Goal: Task Accomplishment & Management: Manage account settings

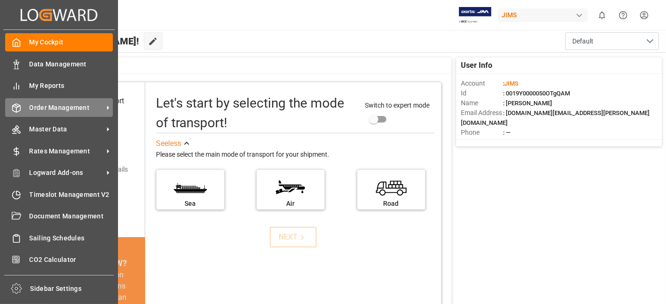
click at [61, 109] on span "Order Management" at bounding box center [66, 108] width 74 height 10
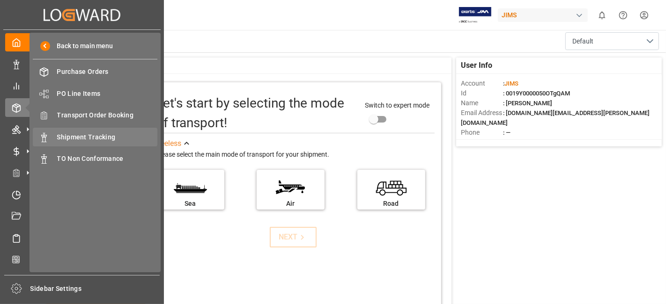
click at [116, 138] on span "Shipment Tracking" at bounding box center [107, 137] width 101 height 10
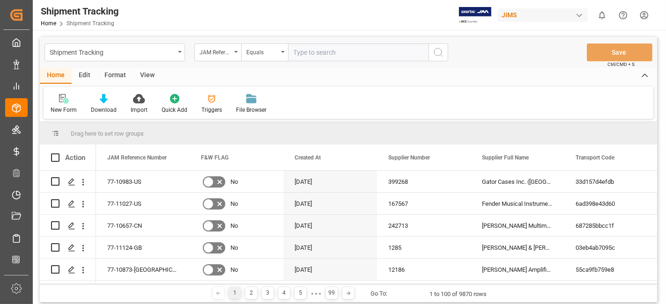
click at [308, 56] on input "text" at bounding box center [358, 53] width 140 height 18
paste input "77-10772-IT"
type input "77-10772-IT"
click at [432, 54] on icon "search button" at bounding box center [437, 52] width 11 height 11
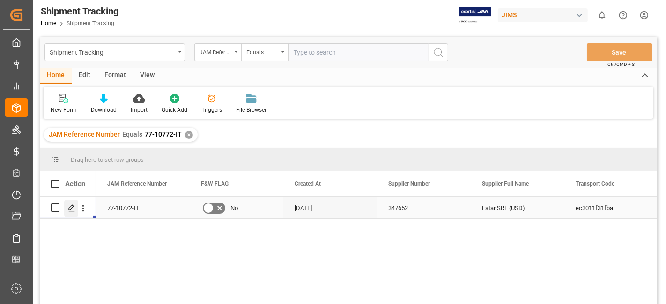
click at [72, 205] on icon "Press SPACE to select this row." at bounding box center [71, 208] width 7 height 7
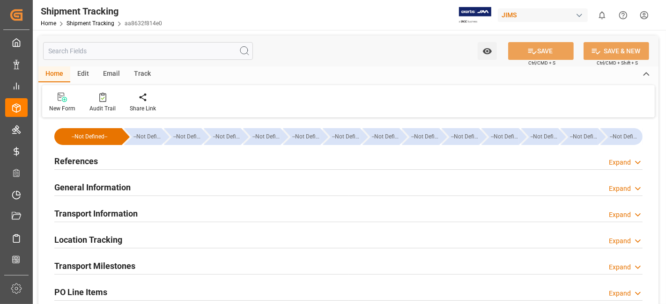
type input "[DATE] 00:00"
click at [128, 263] on h2 "Transport Milestones" at bounding box center [94, 266] width 81 height 13
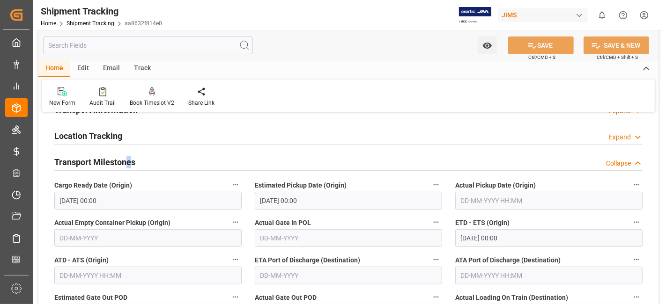
scroll to position [124, 0]
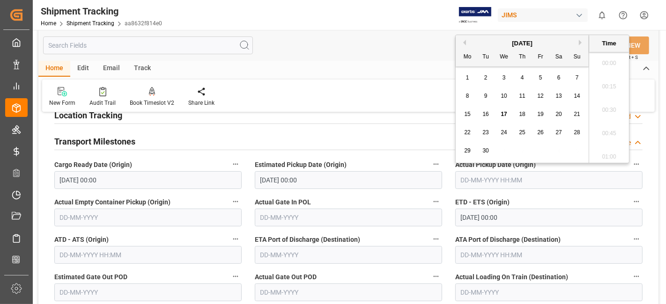
click at [477, 175] on input "text" at bounding box center [548, 180] width 187 height 18
click at [485, 116] on span "16" at bounding box center [485, 114] width 6 height 7
type input "16-09-2025 00:00"
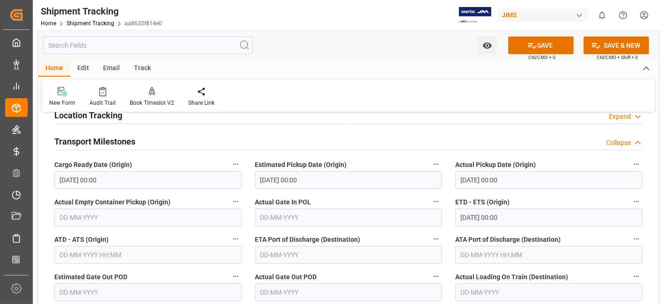
click at [358, 198] on label "Actual Gate In POL" at bounding box center [348, 202] width 187 height 13
click at [430, 198] on button "Actual Gate In POL" at bounding box center [436, 202] width 12 height 12
click at [530, 40] on div at bounding box center [333, 152] width 666 height 304
click at [528, 42] on body "Created by potrace 1.15, written by Peter Selinger 2001-2017 Created by potrace…" at bounding box center [333, 152] width 666 height 304
click at [527, 42] on icon at bounding box center [532, 46] width 10 height 10
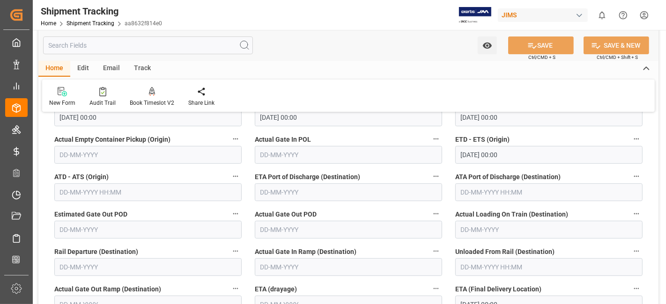
scroll to position [208, 0]
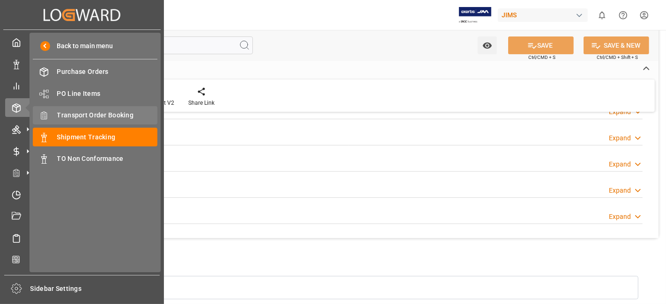
click at [110, 115] on span "Transport Order Booking" at bounding box center [107, 115] width 101 height 10
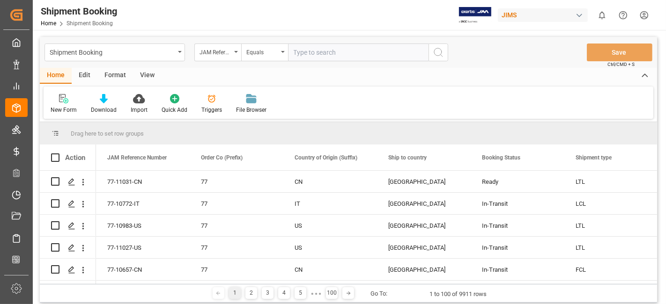
click at [301, 49] on input "text" at bounding box center [358, 53] width 140 height 18
type input "77-10711-CN"
click at [439, 55] on circle "search button" at bounding box center [437, 51] width 7 height 7
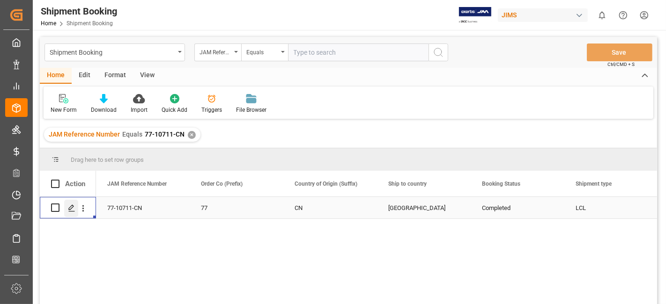
click at [72, 206] on icon "Press SPACE to select this row." at bounding box center [71, 208] width 7 height 7
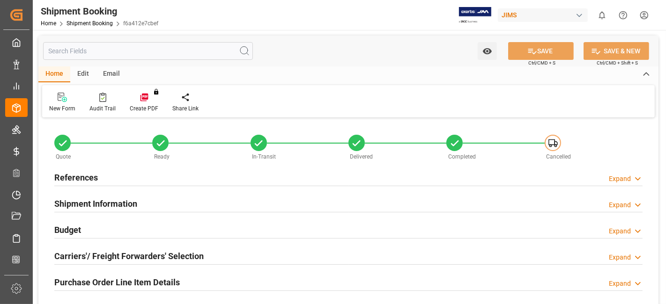
type input "6"
click at [149, 278] on h2 "Purchase Order Line Item Details" at bounding box center [116, 282] width 125 height 13
click at [149, 277] on h2 "Purchase Order Line Item Details" at bounding box center [116, 282] width 125 height 13
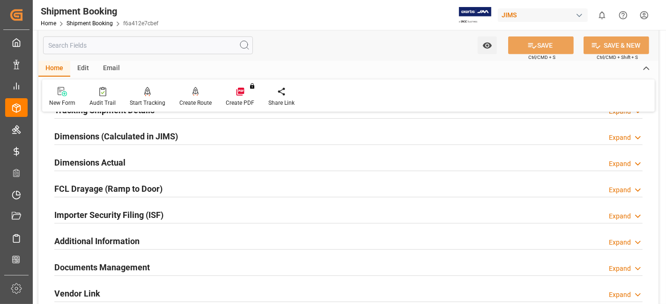
scroll to position [457, 0]
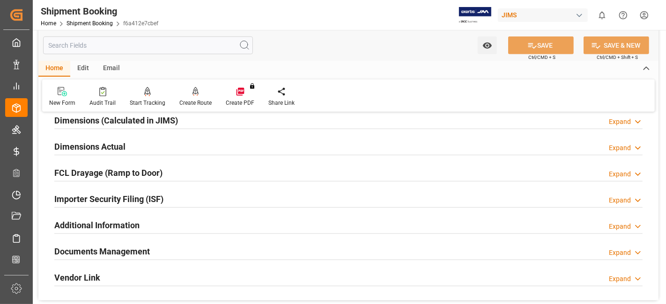
click at [128, 248] on h2 "Documents Management" at bounding box center [101, 251] width 95 height 13
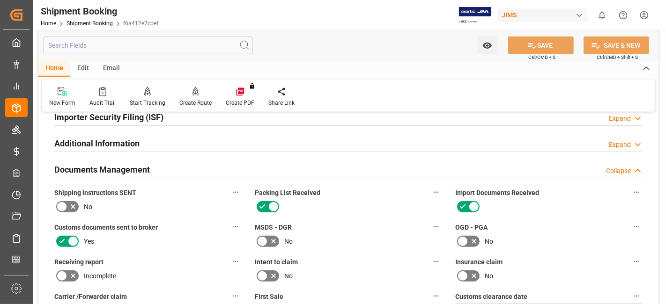
scroll to position [541, 0]
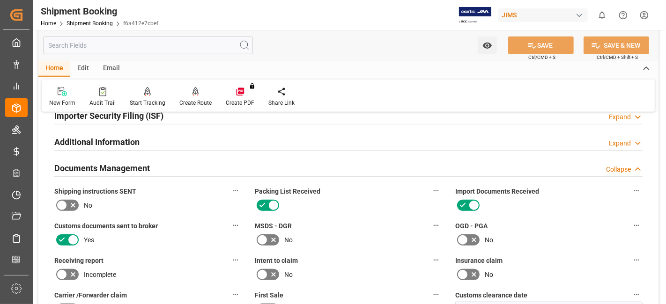
click at [70, 198] on label at bounding box center [67, 205] width 26 height 15
click at [0, 0] on input "checkbox" at bounding box center [0, 0] width 0 height 0
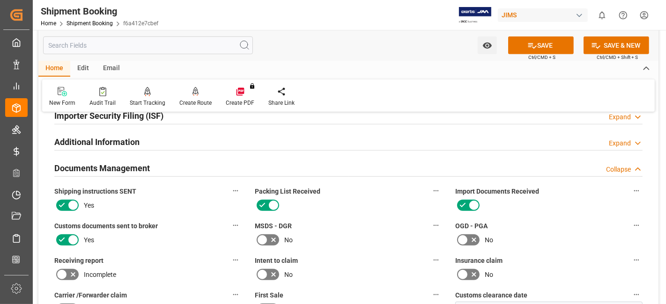
click at [390, 234] on div "No" at bounding box center [348, 240] width 187 height 15
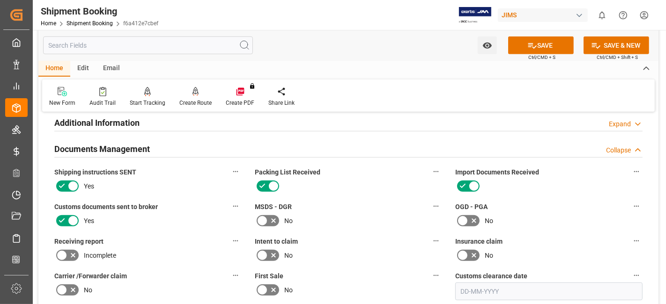
scroll to position [562, 0]
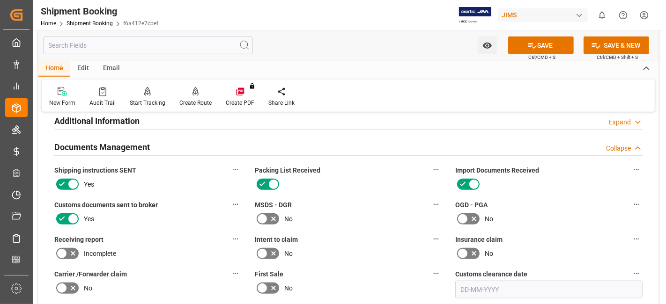
click at [58, 184] on icon at bounding box center [61, 184] width 11 height 11
click at [0, 0] on input "checkbox" at bounding box center [0, 0] width 0 height 0
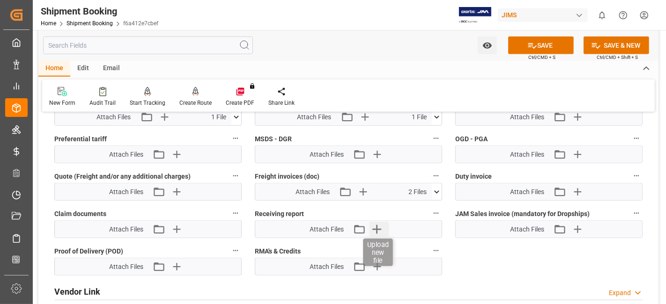
scroll to position [811, 0]
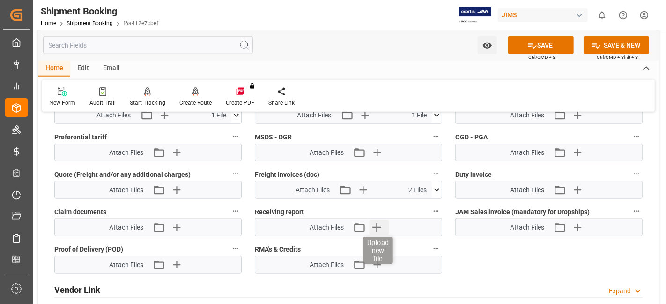
click at [378, 223] on icon "button" at bounding box center [376, 227] width 9 height 9
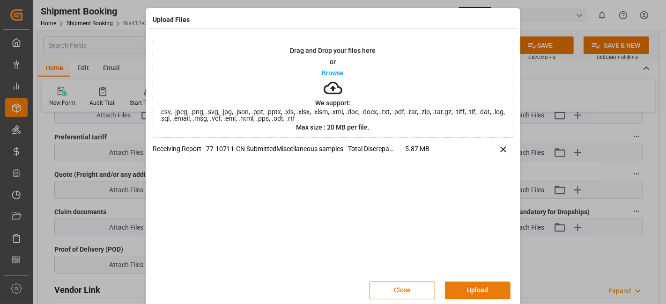
click at [472, 290] on button "Upload" at bounding box center [478, 291] width 66 height 18
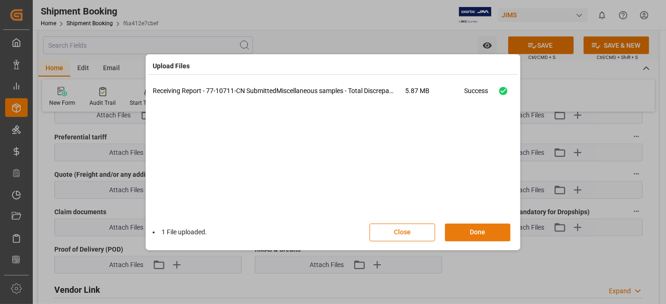
click at [466, 229] on button "Done" at bounding box center [478, 233] width 66 height 18
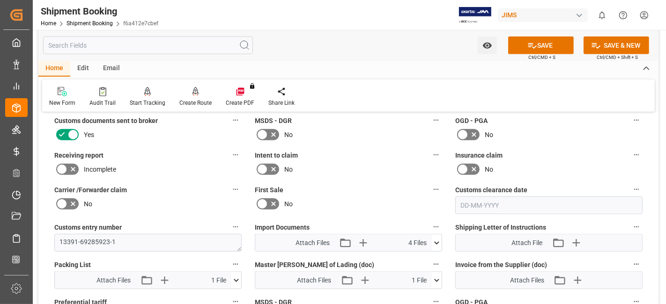
scroll to position [644, 0]
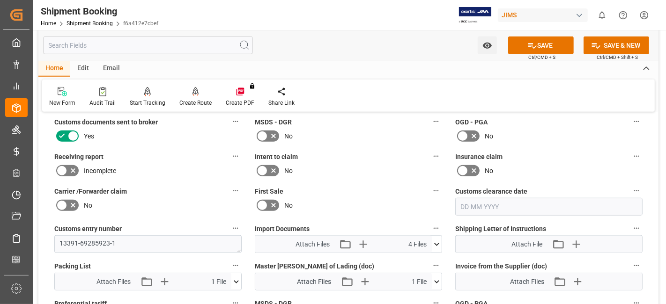
click at [75, 167] on icon at bounding box center [72, 170] width 11 height 11
click at [0, 0] on input "checkbox" at bounding box center [0, 0] width 0 height 0
click at [536, 46] on button "SAVE" at bounding box center [541, 46] width 66 height 18
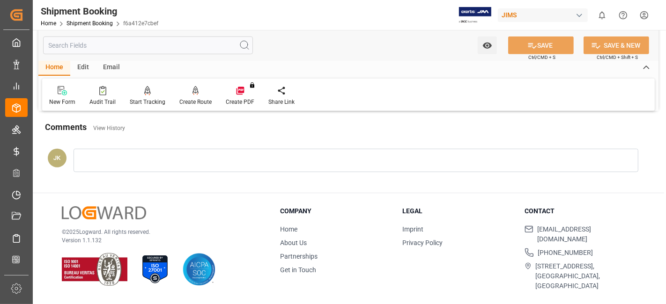
scroll to position [396, 0]
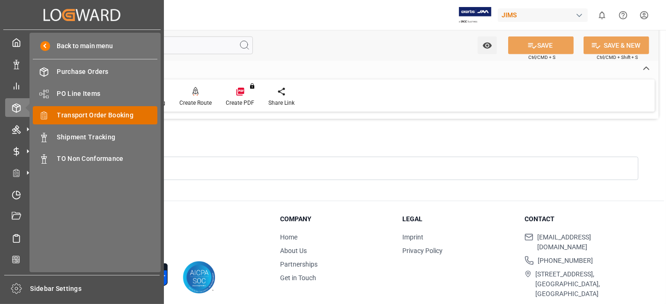
click at [113, 118] on span "Transport Order Booking" at bounding box center [107, 115] width 101 height 10
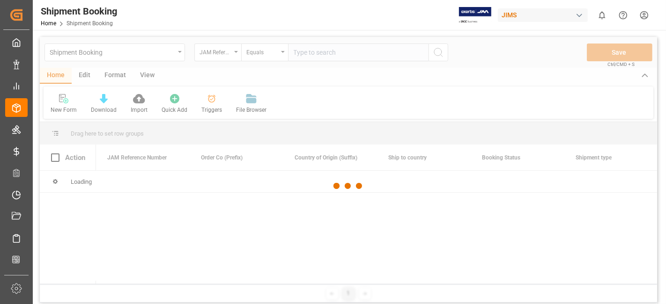
click at [307, 52] on div at bounding box center [348, 186] width 617 height 299
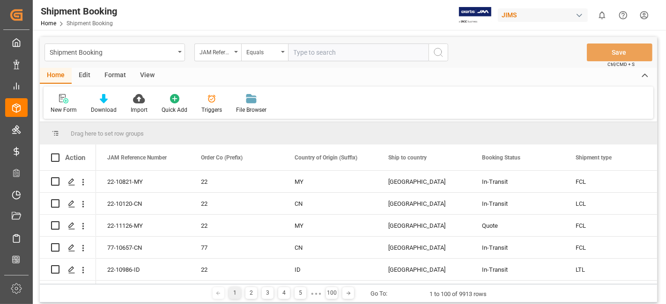
click at [306, 52] on input "text" at bounding box center [358, 53] width 140 height 18
paste input "77-8354-US"
type input "77-8354-US"
click at [436, 55] on circle "search button" at bounding box center [437, 51] width 7 height 7
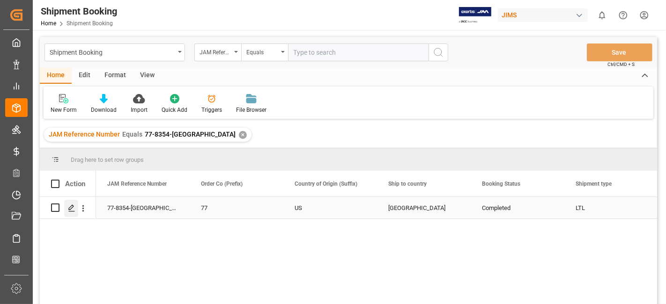
click at [76, 208] on div "Press SPACE to select this row." at bounding box center [71, 208] width 14 height 17
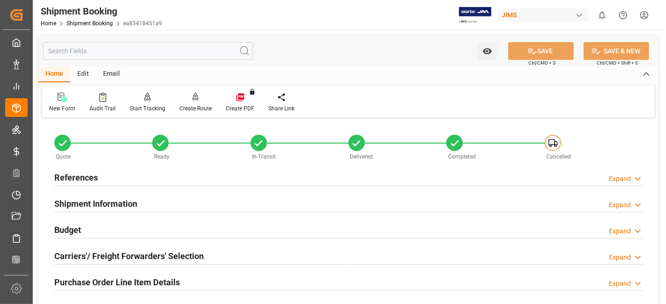
click at [100, 220] on div "Budget Expand" at bounding box center [348, 229] width 588 height 18
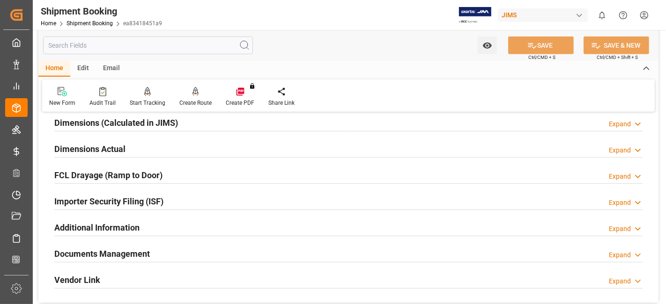
click at [102, 252] on h2 "Documents Management" at bounding box center [101, 254] width 95 height 13
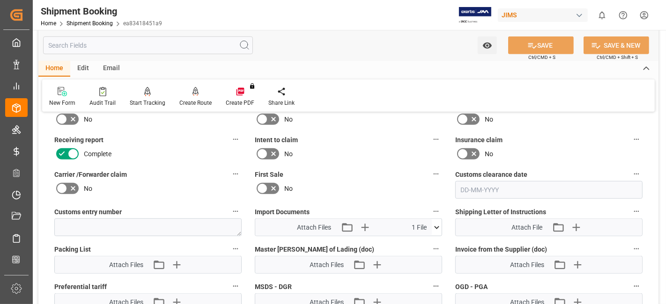
scroll to position [644, 0]
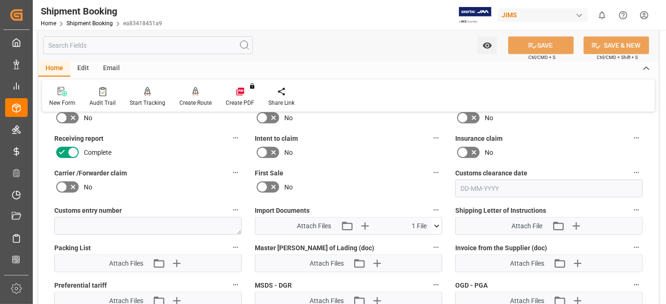
click at [434, 227] on icon at bounding box center [437, 226] width 10 height 10
click at [358, 182] on div "No" at bounding box center [348, 187] width 187 height 15
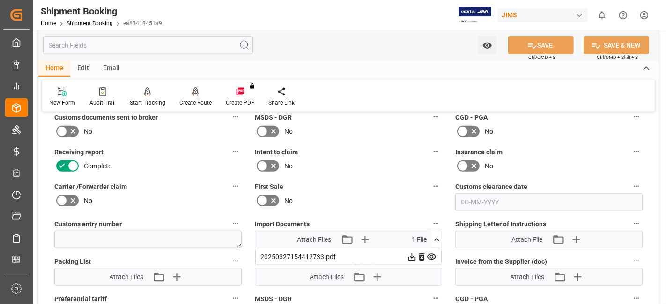
scroll to position [634, 0]
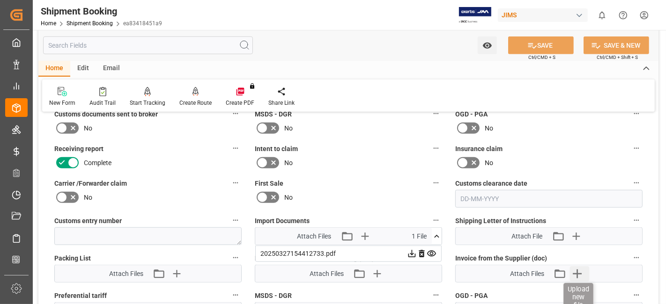
click at [583, 273] on icon "button" at bounding box center [577, 273] width 15 height 15
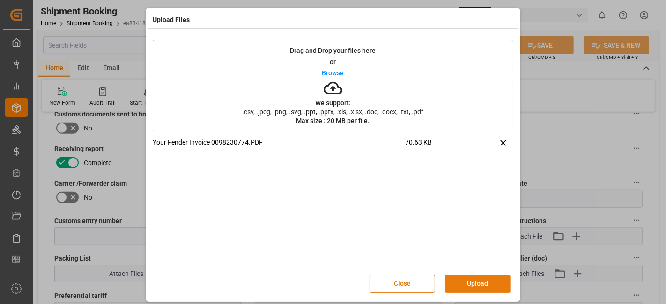
click at [471, 285] on button "Upload" at bounding box center [478, 284] width 66 height 18
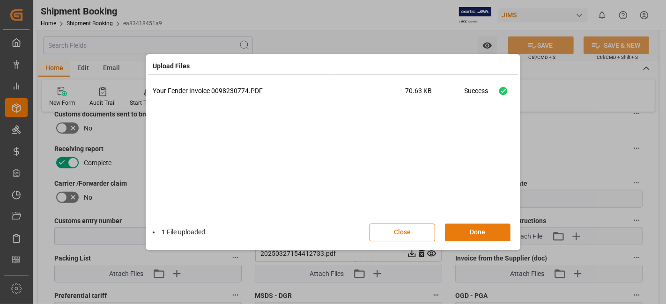
click at [465, 234] on button "Done" at bounding box center [478, 233] width 66 height 18
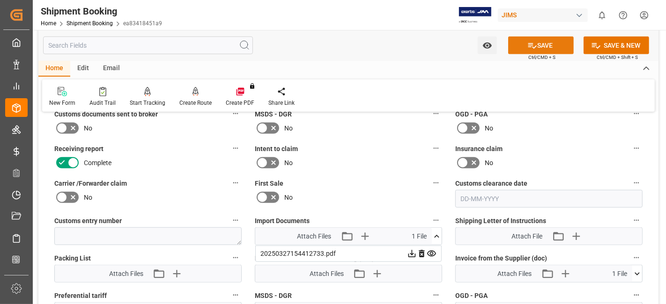
click at [524, 42] on button "SAVE" at bounding box center [541, 46] width 66 height 18
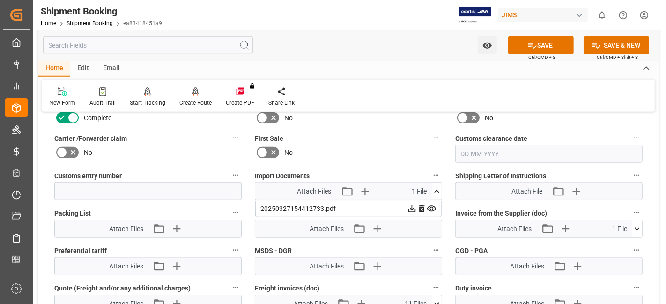
scroll to position [686, 0]
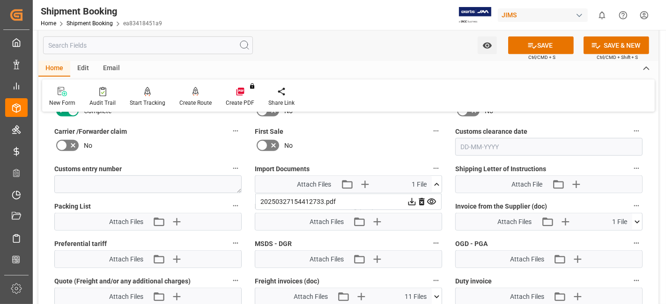
click at [348, 149] on div "First Sale No" at bounding box center [348, 140] width 200 height 37
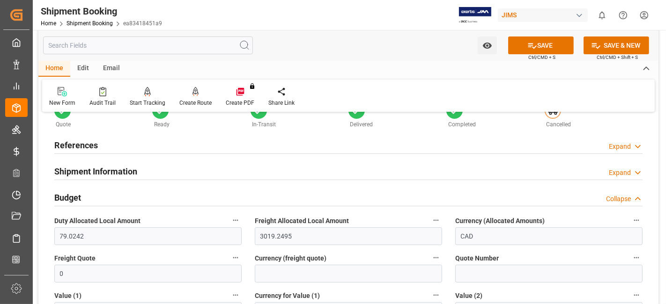
scroll to position [0, 0]
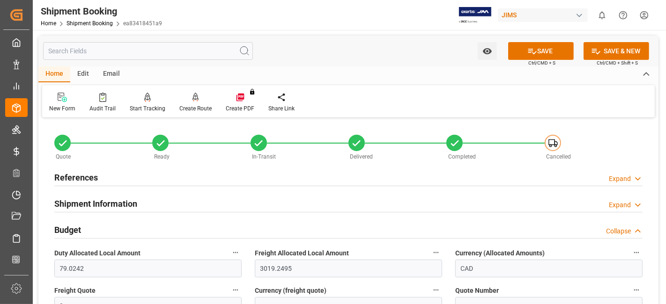
click at [100, 175] on div "References Expand" at bounding box center [348, 177] width 588 height 18
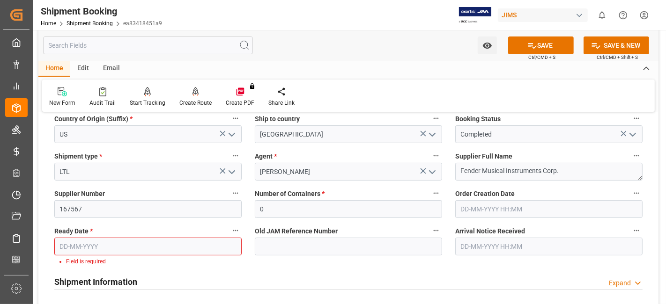
scroll to position [146, 0]
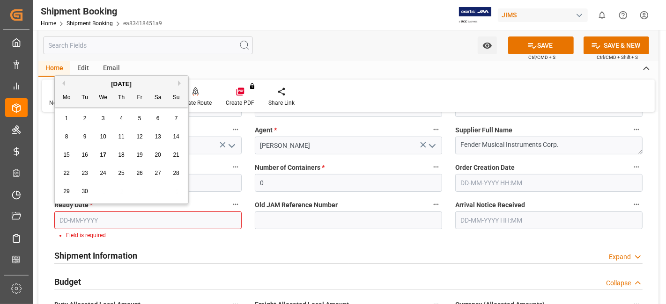
click at [103, 217] on input "text" at bounding box center [147, 221] width 187 height 18
click at [64, 85] on button "Previous Month" at bounding box center [62, 83] width 6 height 6
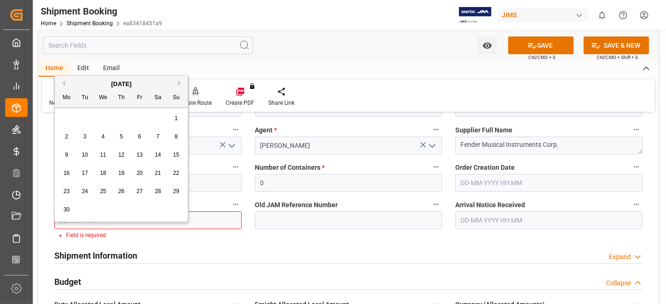
click at [64, 85] on button "Previous Month" at bounding box center [62, 83] width 6 height 6
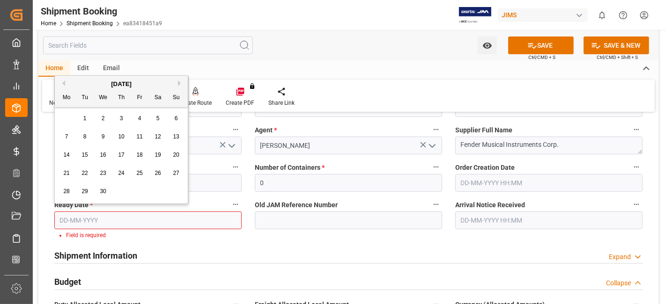
click at [64, 85] on button "Previous Month" at bounding box center [62, 83] width 6 height 6
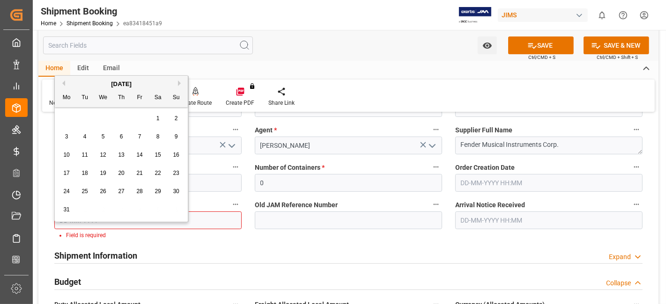
click at [64, 85] on button "Previous Month" at bounding box center [62, 83] width 6 height 6
click at [179, 83] on button "Next Month" at bounding box center [181, 83] width 6 height 6
click at [122, 190] on span "27" at bounding box center [121, 191] width 6 height 7
type input "27-03-2025"
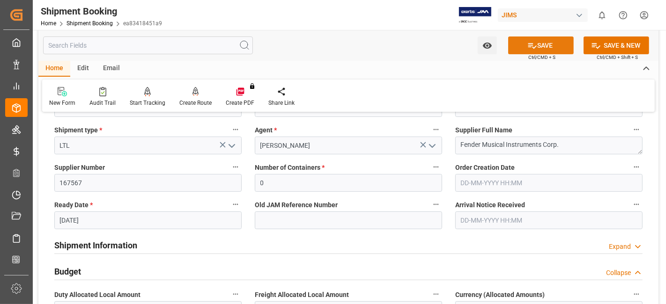
click at [532, 43] on icon at bounding box center [532, 46] width 10 height 10
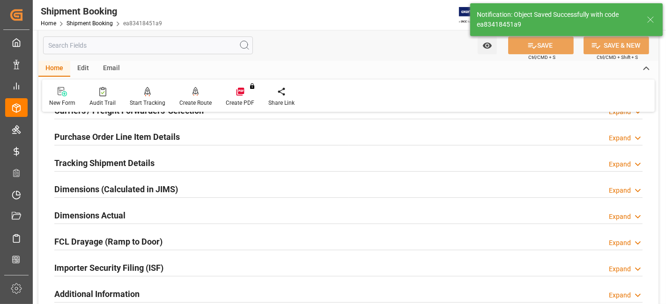
click at [151, 268] on h2 "Importer Security Filing (ISF)" at bounding box center [108, 268] width 109 height 13
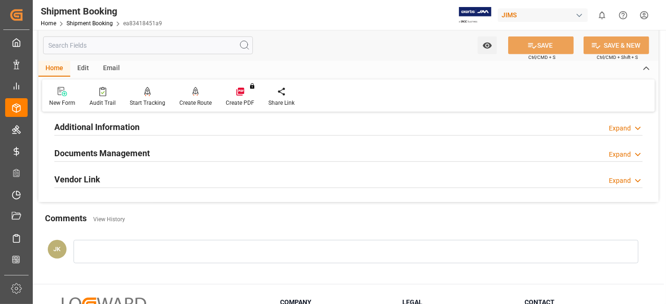
click at [152, 146] on div "Documents Management Expand" at bounding box center [348, 153] width 588 height 18
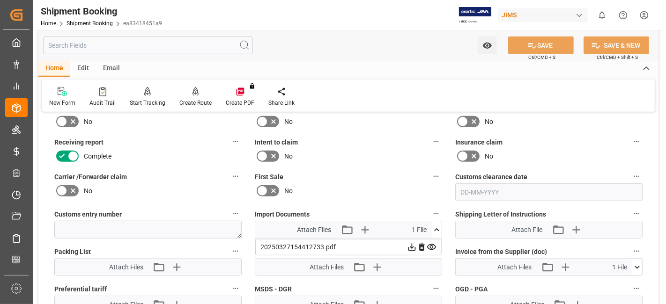
scroll to position [529, 0]
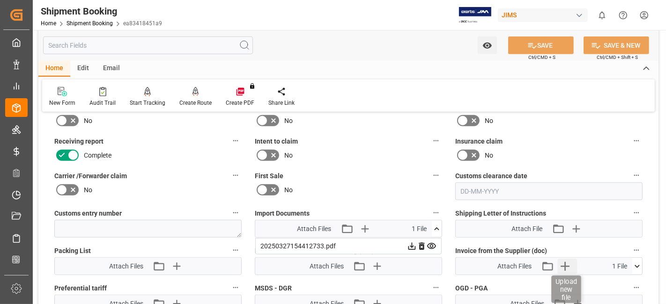
click at [567, 266] on icon "button" at bounding box center [564, 266] width 15 height 15
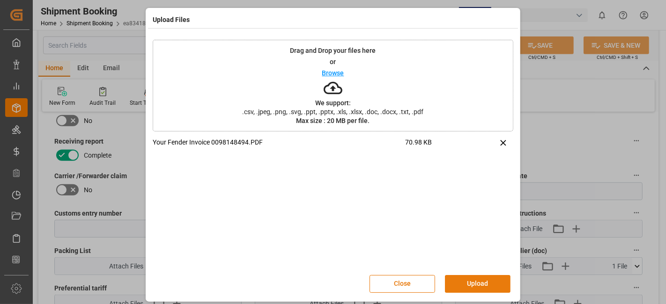
click at [478, 280] on button "Upload" at bounding box center [478, 284] width 66 height 18
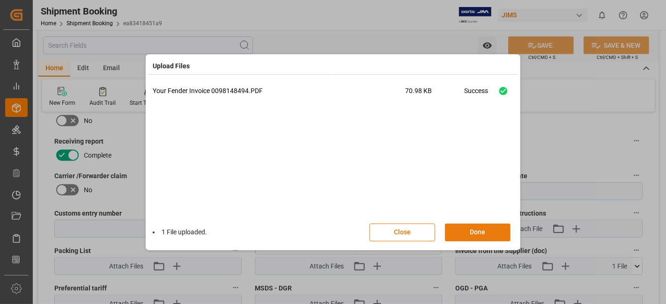
click at [467, 237] on button "Done" at bounding box center [478, 233] width 66 height 18
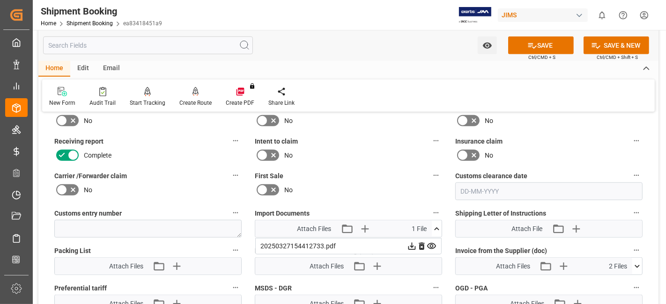
click at [636, 262] on icon at bounding box center [637, 267] width 10 height 10
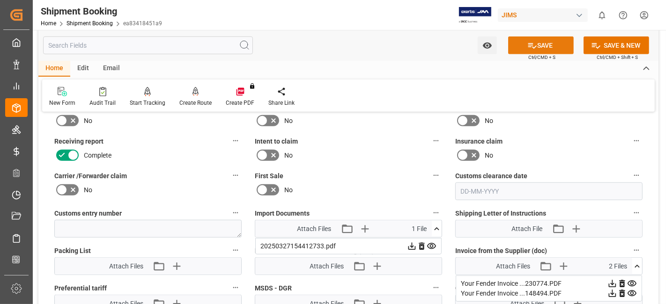
click at [533, 47] on icon at bounding box center [532, 46] width 10 height 10
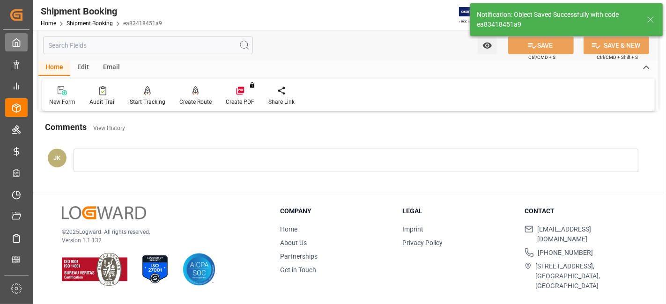
scroll to position [396, 0]
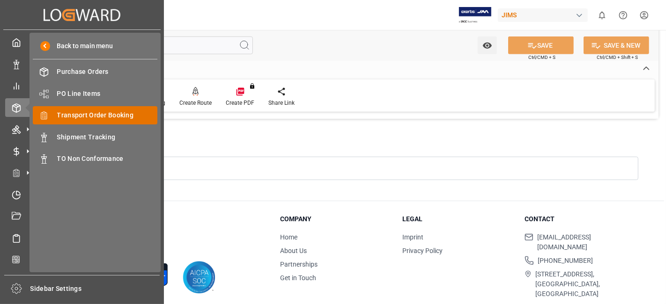
click at [119, 116] on span "Transport Order Booking" at bounding box center [107, 115] width 101 height 10
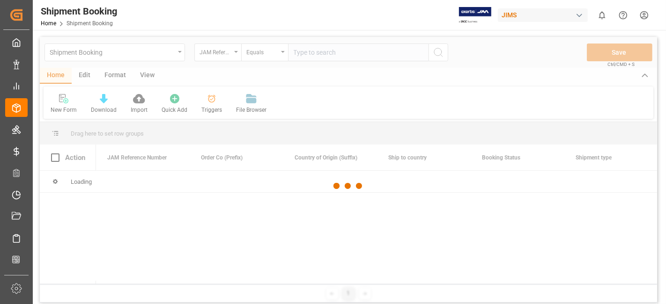
click at [306, 53] on div at bounding box center [348, 186] width 617 height 299
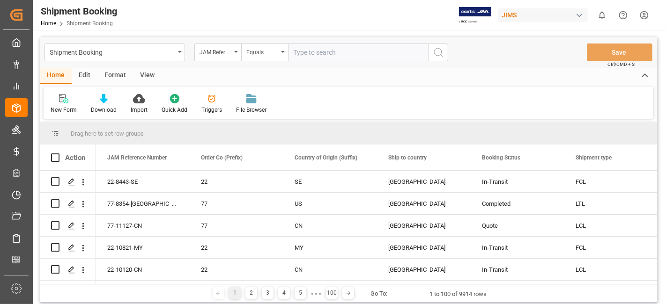
click at [306, 53] on input "text" at bounding box center [358, 53] width 140 height 18
paste input "77-9797-US"
type input "77-9797-US"
click at [437, 56] on icon "search button" at bounding box center [437, 52] width 11 height 11
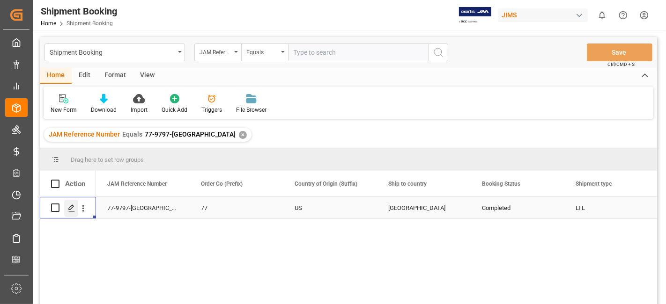
click at [68, 209] on icon "Press SPACE to select this row." at bounding box center [71, 208] width 7 height 7
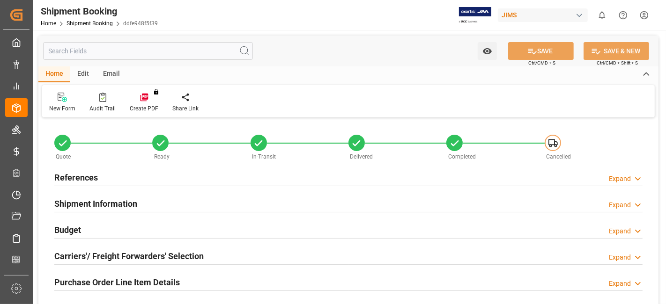
type input "0"
type input "27-06-2025"
click at [81, 172] on h2 "References" at bounding box center [76, 177] width 44 height 13
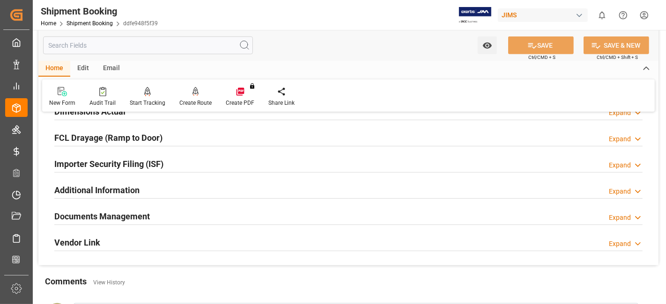
click at [122, 213] on h2 "Documents Management" at bounding box center [101, 216] width 95 height 13
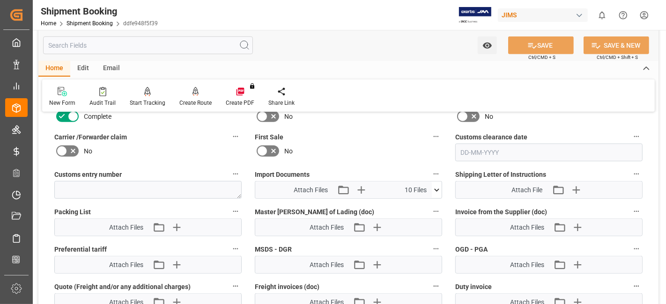
scroll to position [644, 0]
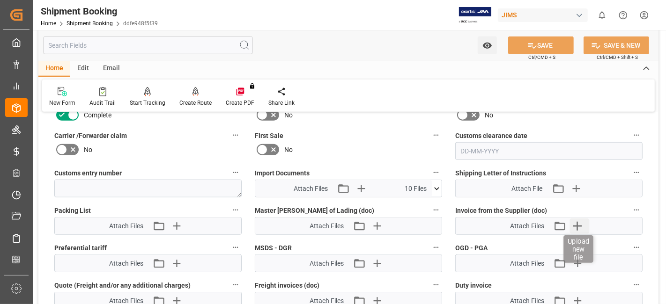
click at [578, 223] on icon "button" at bounding box center [577, 226] width 15 height 15
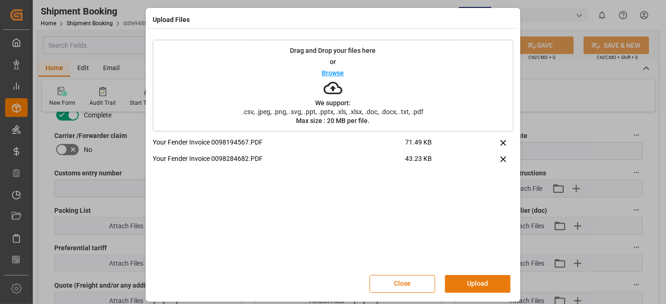
click at [468, 279] on button "Upload" at bounding box center [478, 284] width 66 height 18
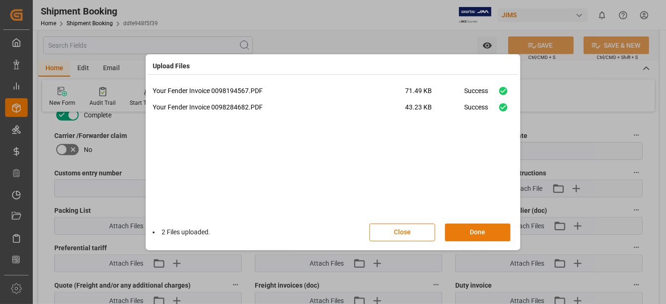
click at [460, 230] on button "Done" at bounding box center [478, 233] width 66 height 18
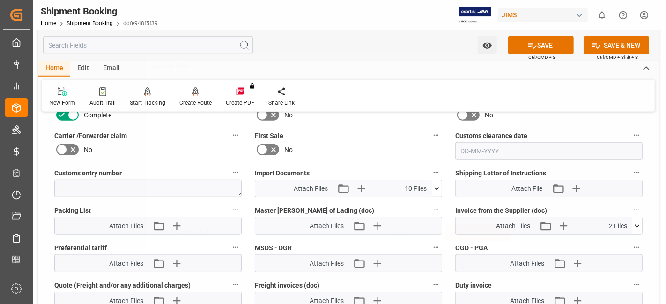
click at [519, 43] on button "SAVE" at bounding box center [541, 46] width 66 height 18
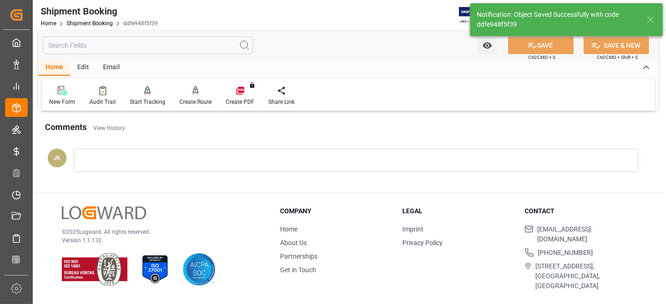
scroll to position [396, 0]
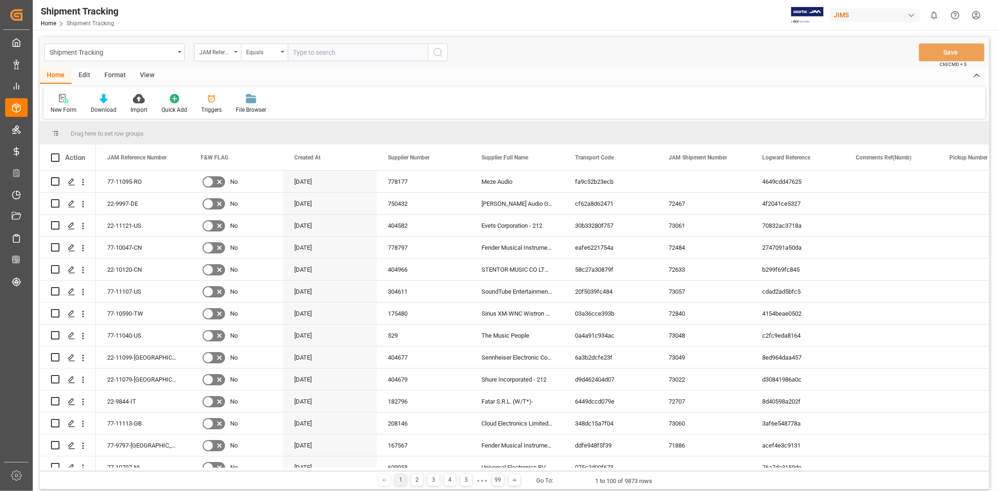
click at [228, 55] on div "JAM Reference Number" at bounding box center [215, 51] width 32 height 11
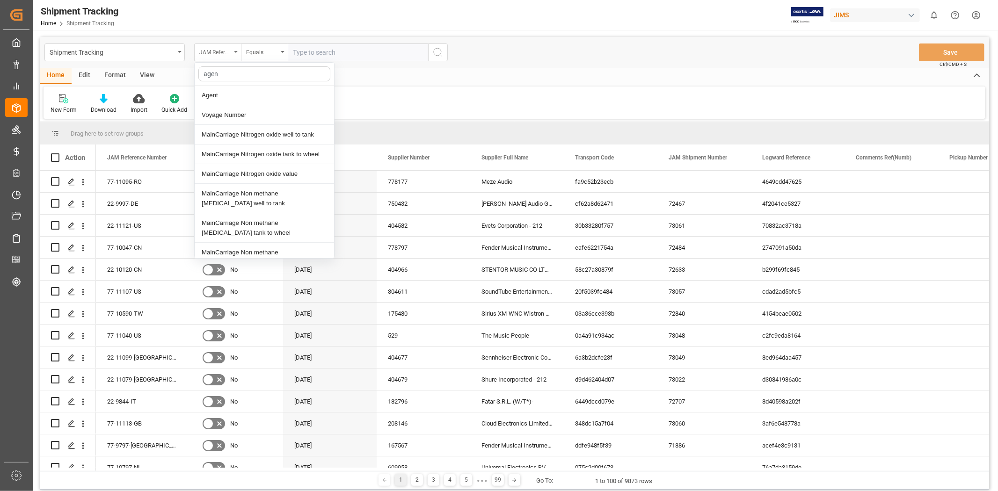
type input "agent"
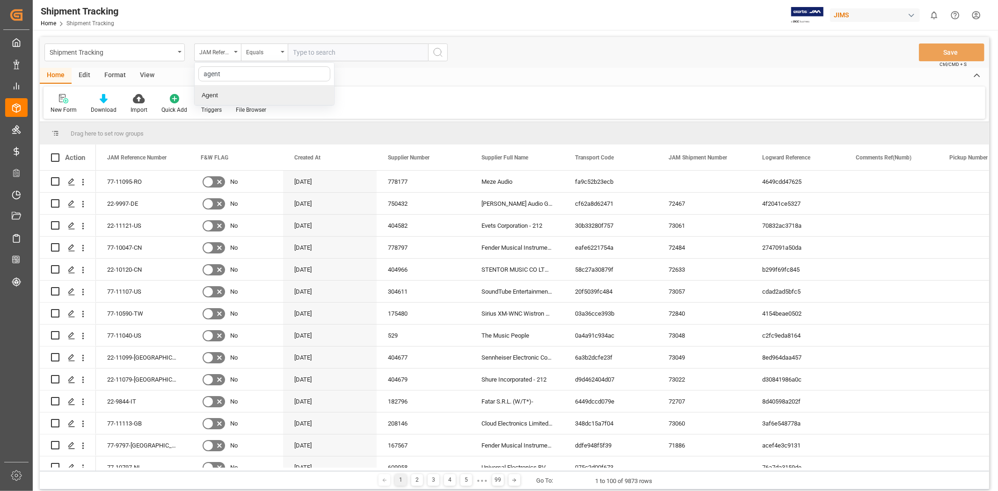
click at [230, 99] on div "Agent" at bounding box center [264, 96] width 139 height 20
click at [320, 53] on span "Select Items" at bounding box center [313, 52] width 40 height 7
type input "jang"
click at [330, 98] on span "[PERSON_NAME]" at bounding box center [332, 94] width 51 height 7
click at [307, 98] on input "[PERSON_NAME]" at bounding box center [297, 95] width 18 height 18
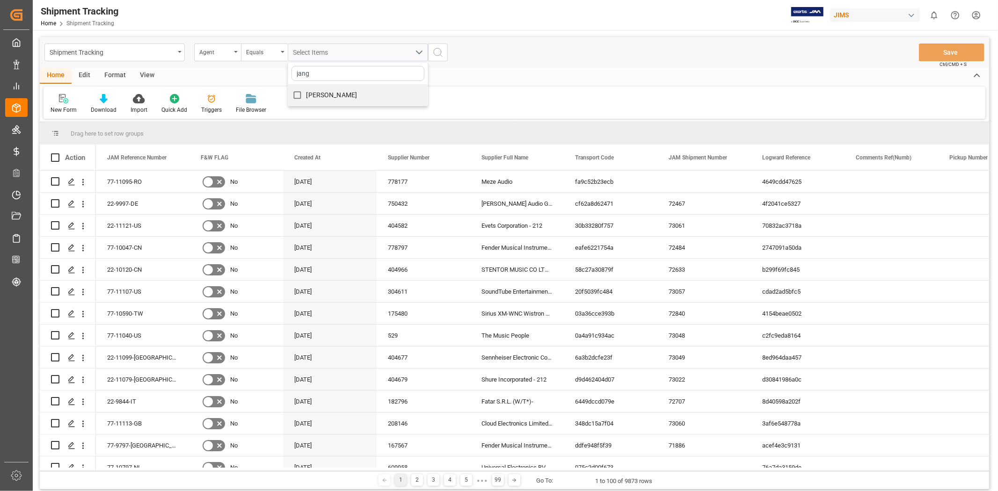
checkbox input "true"
click at [436, 52] on icon "search button" at bounding box center [437, 52] width 11 height 11
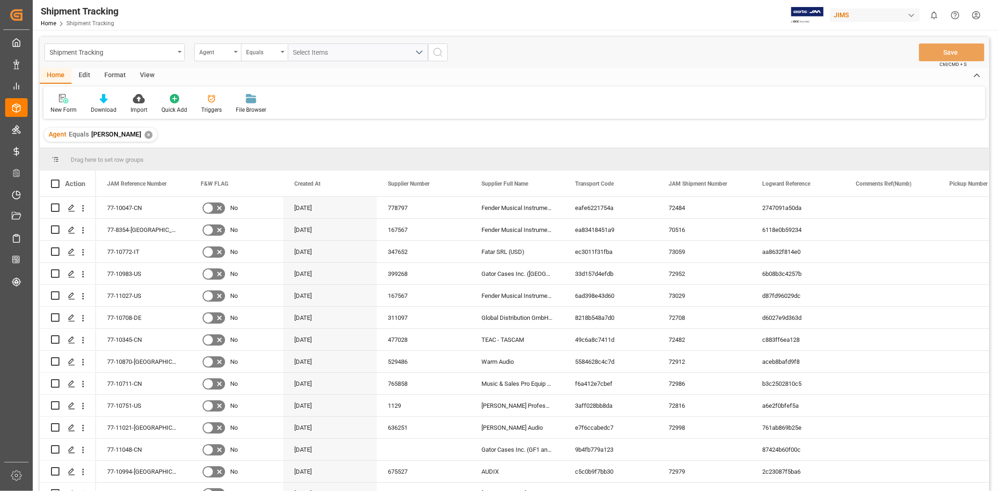
click at [146, 73] on div "View" at bounding box center [147, 76] width 29 height 16
click at [62, 103] on div "Default" at bounding box center [60, 104] width 32 height 21
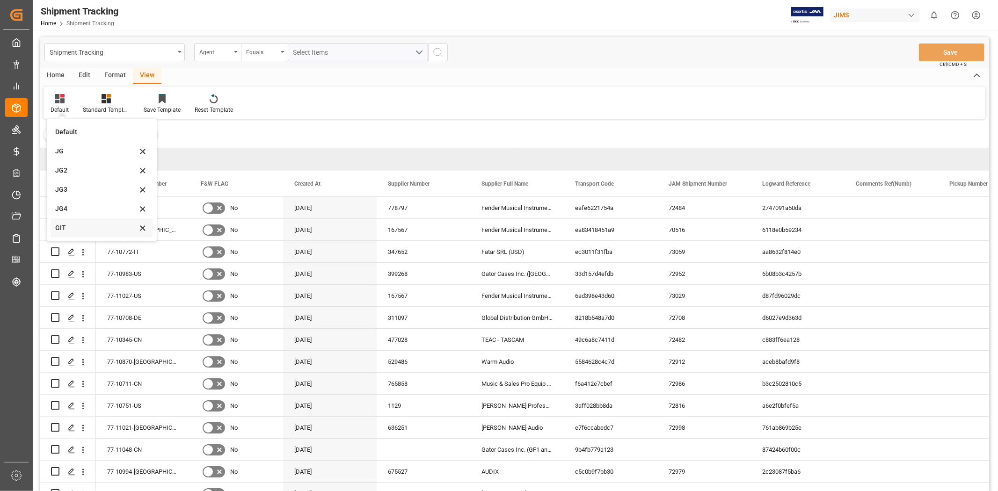
click at [80, 230] on div "GIT" at bounding box center [96, 228] width 82 height 10
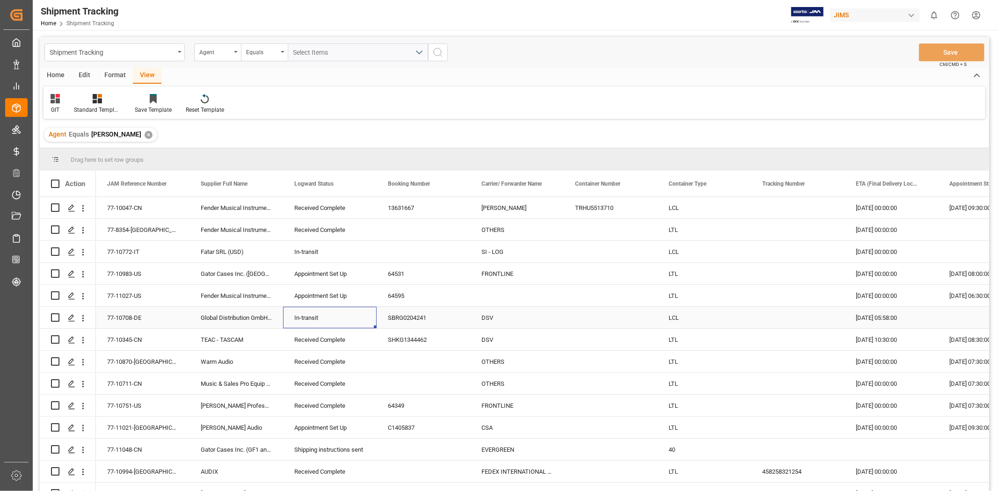
click at [315, 318] on div "In-transit" at bounding box center [329, 318] width 71 height 22
click at [315, 332] on div "Received Complete" at bounding box center [329, 340] width 71 height 22
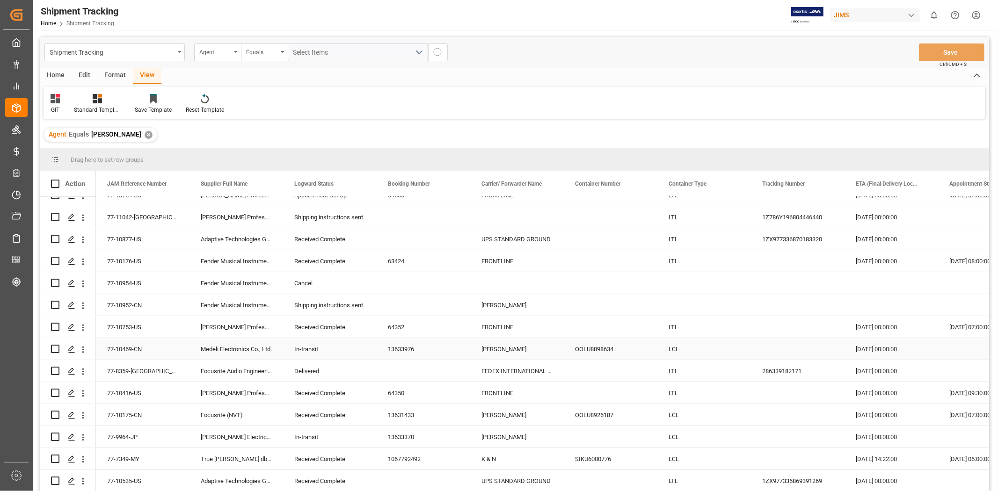
scroll to position [343, 0]
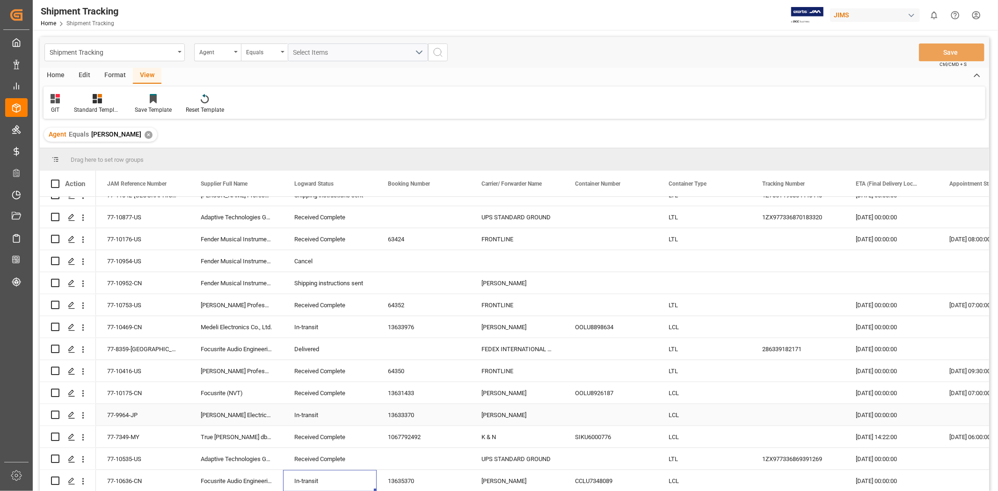
click at [408, 411] on div "13633370" at bounding box center [424, 415] width 94 height 22
click at [401, 417] on div "13633370" at bounding box center [424, 415] width 94 height 22
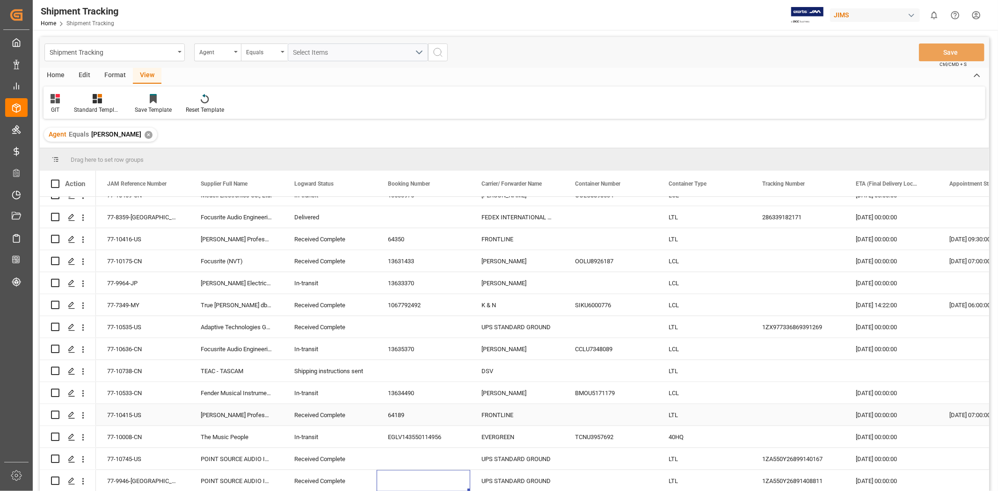
scroll to position [497, 0]
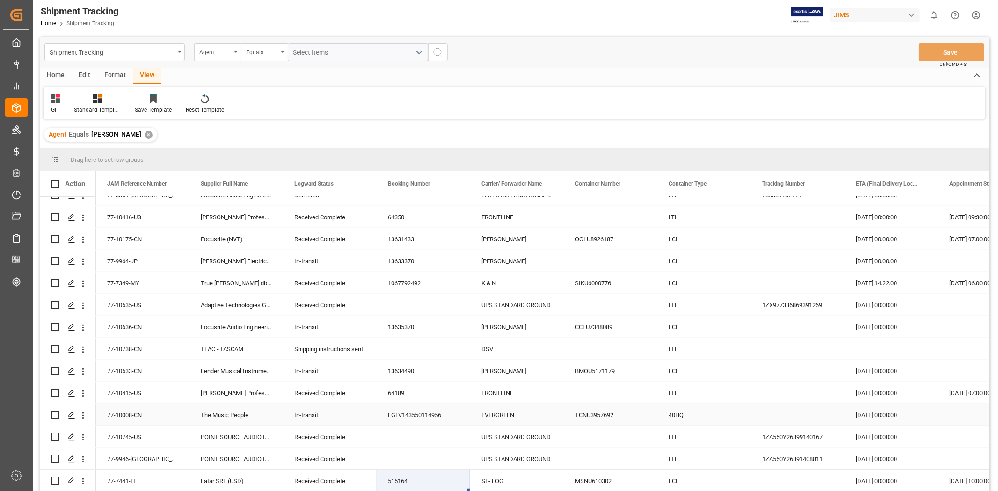
click at [422, 416] on div "EGLV143550114956" at bounding box center [424, 415] width 94 height 22
click at [137, 414] on div "77-10008-CN" at bounding box center [143, 415] width 94 height 22
click at [231, 414] on div "The Music People" at bounding box center [237, 415] width 94 height 22
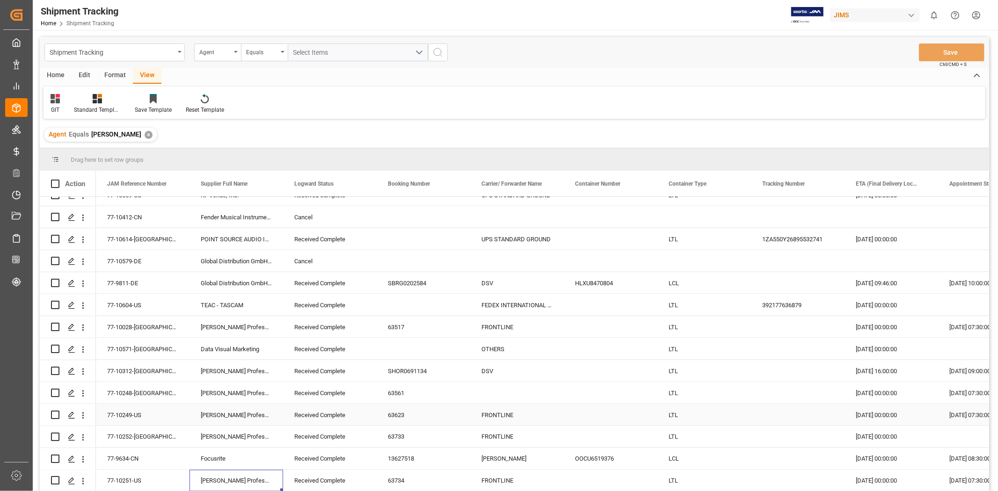
scroll to position [1288, 0]
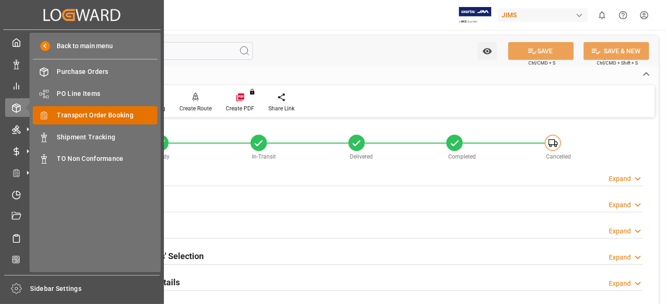
scroll to position [396, 0]
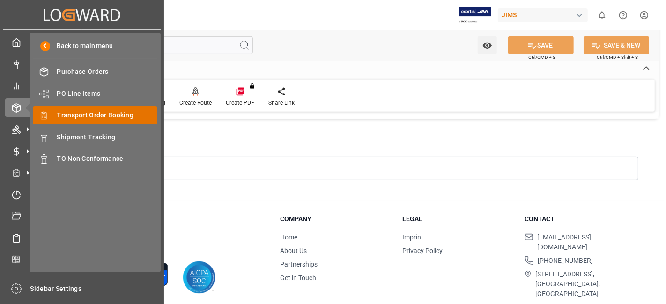
click at [127, 114] on span "Transport Order Booking" at bounding box center [107, 115] width 101 height 10
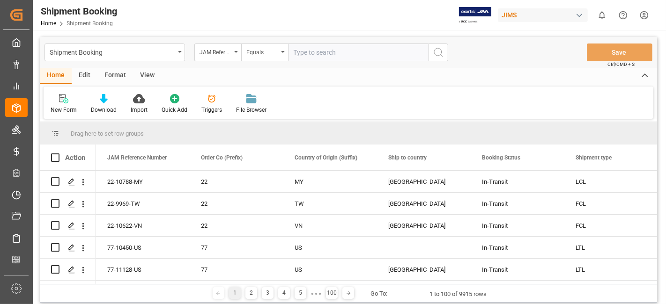
click at [318, 56] on input "text" at bounding box center [358, 53] width 140 height 18
type input "77-11060-US"
click at [446, 54] on button "search button" at bounding box center [438, 53] width 20 height 18
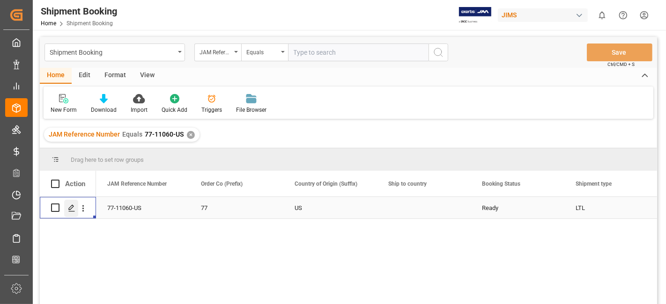
click at [69, 206] on polygon "Press SPACE to select this row." at bounding box center [71, 207] width 5 height 5
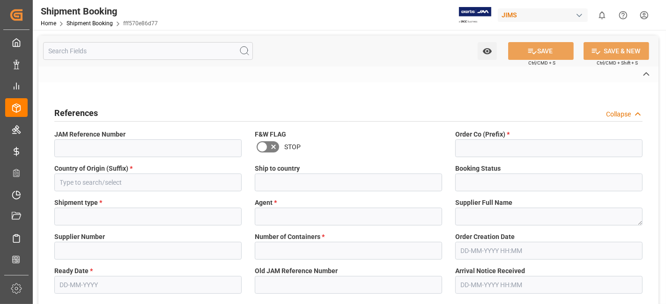
type input "77-11060-US"
type input "77"
type input "US"
type input "Ready"
type input "LTL"
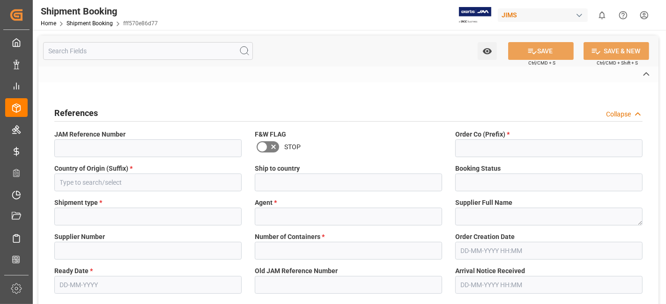
type input "[PERSON_NAME]"
type textarea "POINT SOURCE AUDIO Inc (T)"
type input "752705"
type input "CAD"
type input "USD"
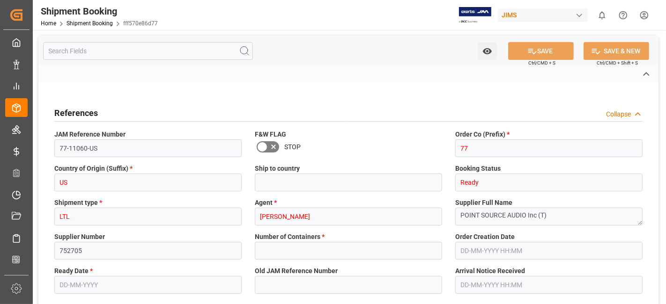
type input "0"
type input "408.4565"
type input "5903"
type input "17-09-2025"
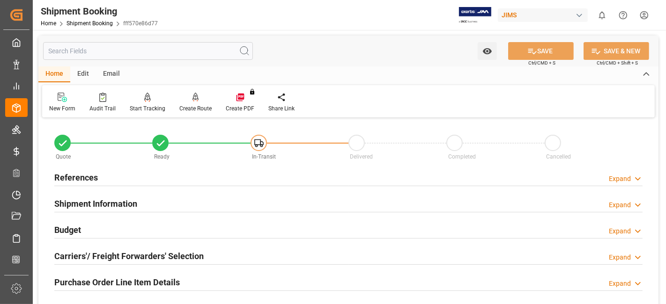
click at [94, 177] on h2 "References" at bounding box center [76, 177] width 44 height 13
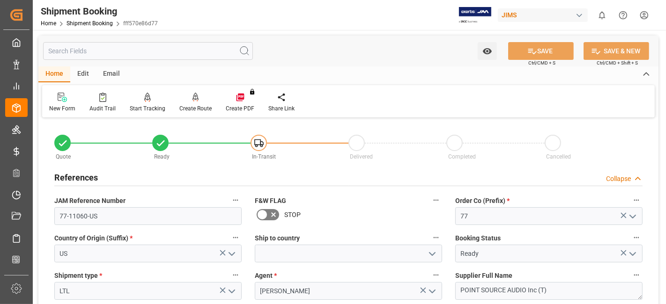
click at [176, 178] on div "References Collapse" at bounding box center [348, 177] width 588 height 18
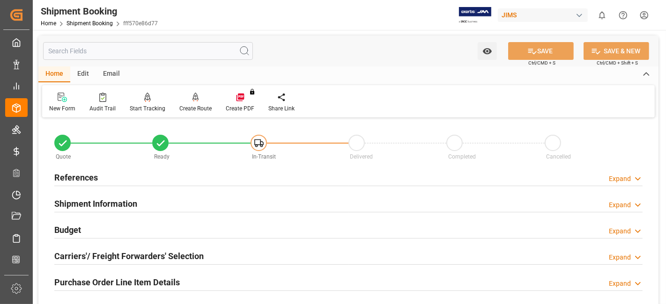
click at [176, 178] on div "References Expand" at bounding box center [348, 177] width 588 height 18
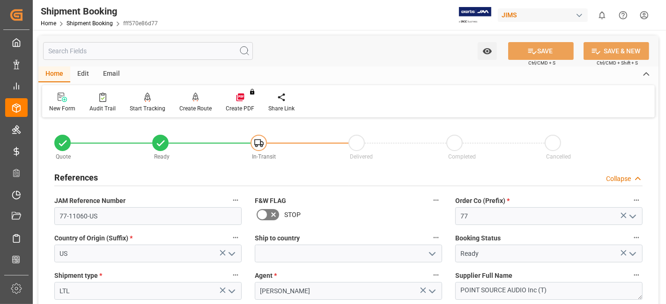
scroll to position [240, 0]
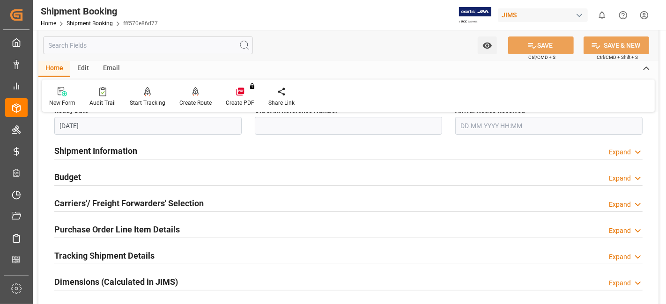
click at [149, 151] on div "Shipment Information Expand" at bounding box center [348, 150] width 588 height 18
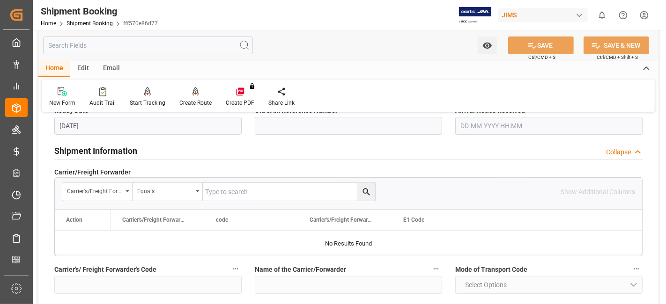
click at [149, 151] on div "Shipment Information Collapse" at bounding box center [348, 150] width 588 height 18
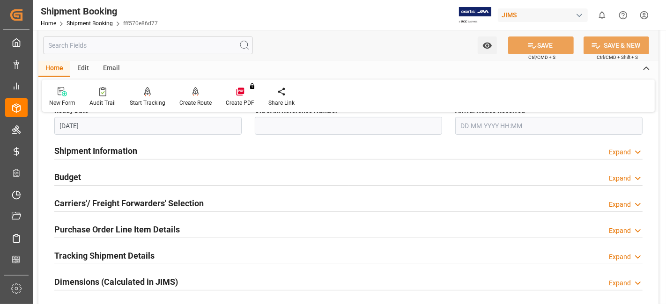
click at [132, 176] on div "Budget Expand" at bounding box center [348, 177] width 588 height 18
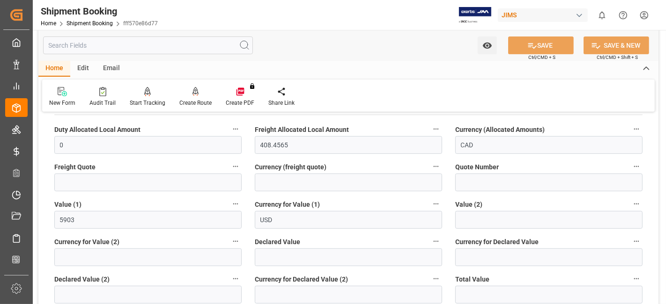
scroll to position [293, 0]
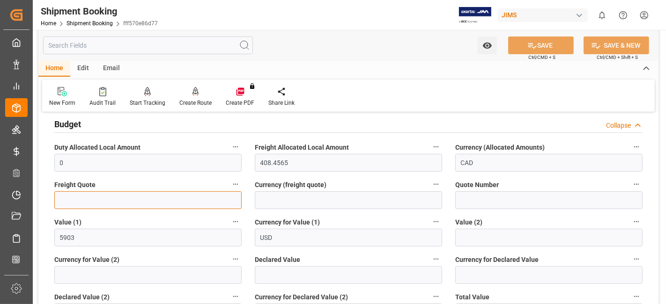
click at [75, 203] on input "text" at bounding box center [147, 200] width 187 height 18
type input "35"
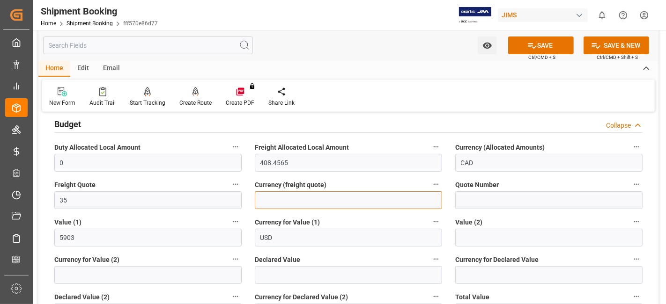
click at [279, 204] on input at bounding box center [348, 200] width 187 height 18
type input "C"
click at [272, 197] on input at bounding box center [348, 200] width 187 height 18
type input "CAD"
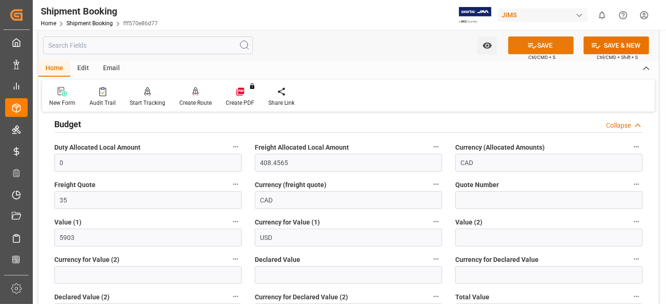
click at [518, 46] on button "SAVE" at bounding box center [541, 46] width 66 height 18
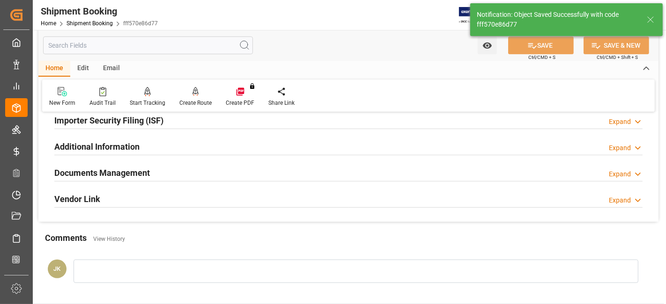
scroll to position [106, 0]
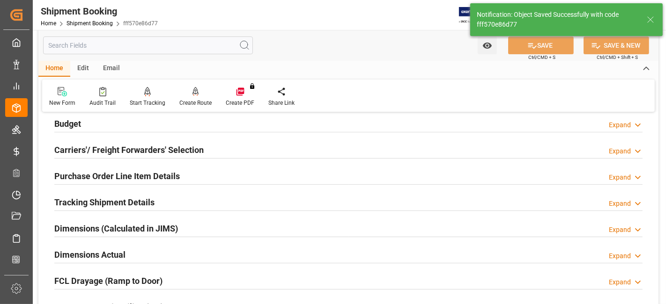
click at [81, 149] on h2 "Carriers'/ Freight Forwarders' Selection" at bounding box center [128, 150] width 149 height 13
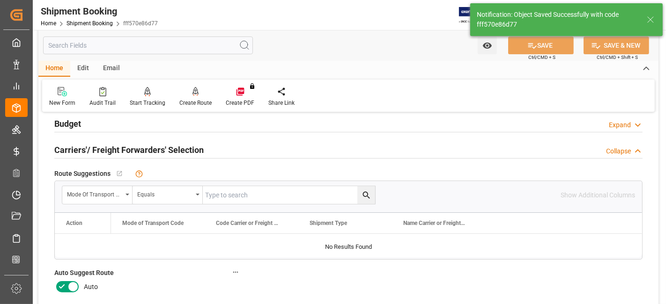
drag, startPoint x: 66, startPoint y: 285, endPoint x: 71, endPoint y: 281, distance: 6.7
click at [65, 285] on icon at bounding box center [61, 286] width 11 height 11
click at [0, 0] on input "checkbox" at bounding box center [0, 0] width 0 height 0
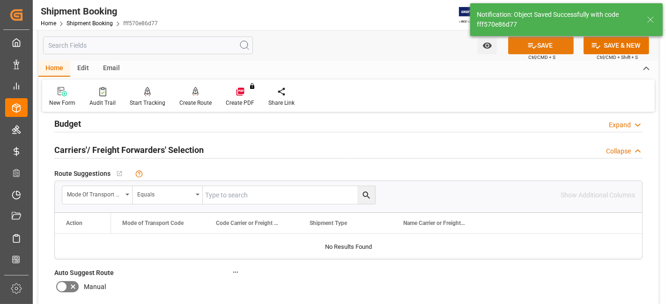
click at [531, 43] on icon at bounding box center [532, 46] width 10 height 10
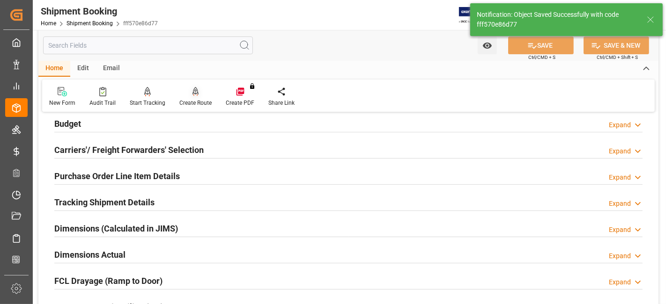
click at [192, 103] on div "Create Route" at bounding box center [195, 103] width 32 height 8
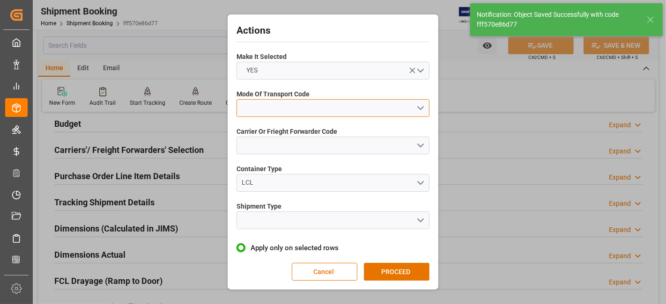
click at [417, 107] on button "open menu" at bounding box center [332, 108] width 193 height 18
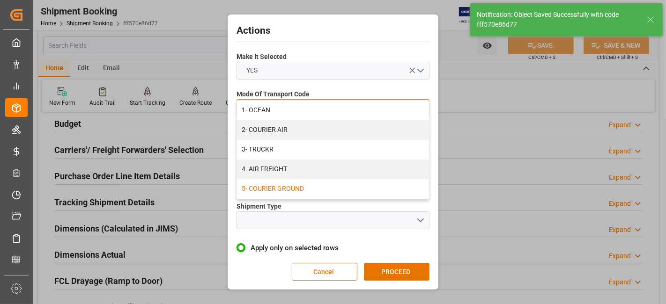
click at [326, 188] on div "5- COURIER GROUND" at bounding box center [333, 189] width 192 height 20
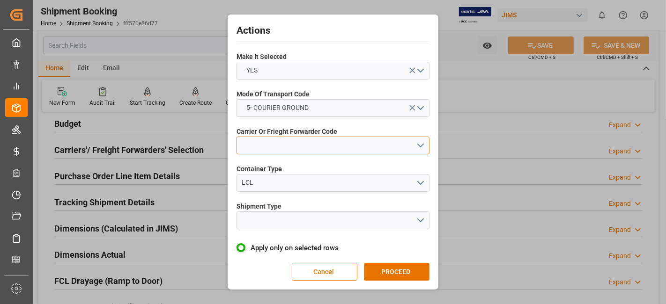
click at [410, 144] on button "open menu" at bounding box center [332, 146] width 193 height 18
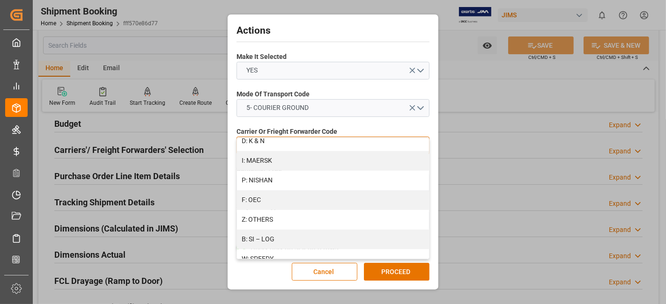
scroll to position [557, 0]
click at [302, 220] on div "R: UPS STANDARD GROUND" at bounding box center [333, 220] width 192 height 20
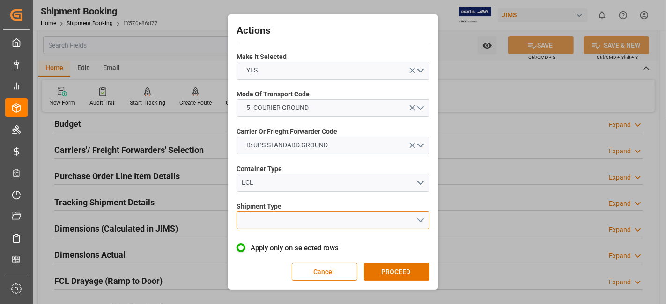
click at [421, 224] on button "open menu" at bounding box center [332, 221] width 193 height 18
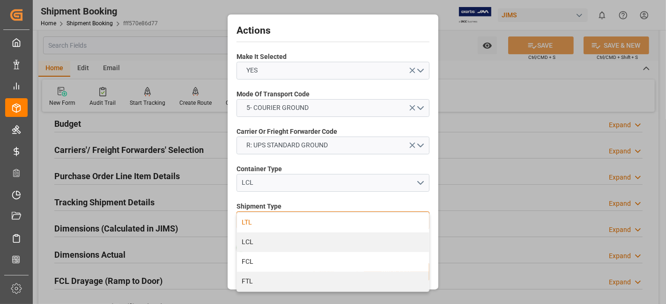
click at [305, 224] on div "LTL" at bounding box center [333, 223] width 192 height 20
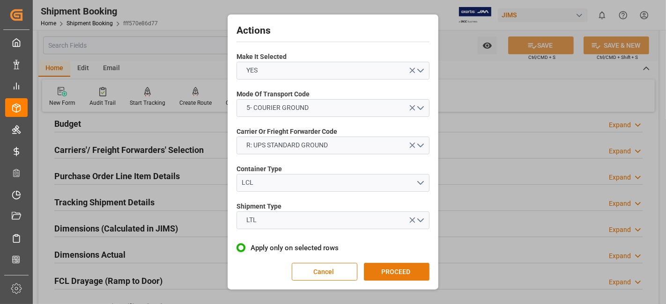
click at [394, 270] on button "PROCEED" at bounding box center [397, 272] width 66 height 18
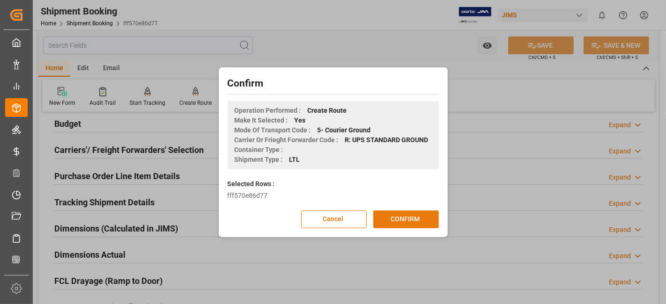
click at [400, 219] on button "CONFIRM" at bounding box center [406, 220] width 66 height 18
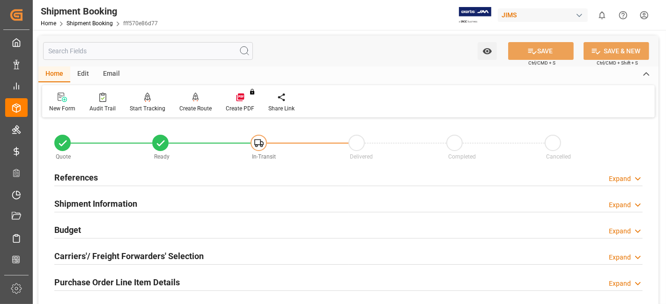
click at [96, 252] on h2 "Carriers'/ Freight Forwarders' Selection" at bounding box center [128, 256] width 149 height 13
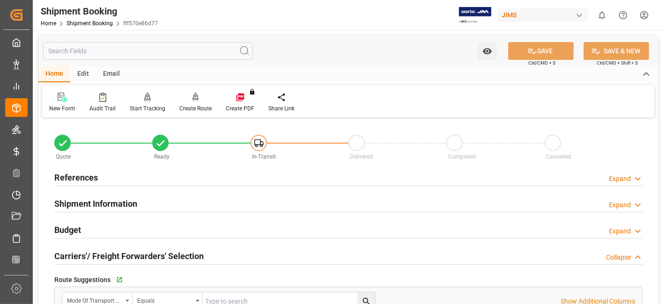
click at [96, 252] on h2 "Carriers'/ Freight Forwarders' Selection" at bounding box center [128, 256] width 149 height 13
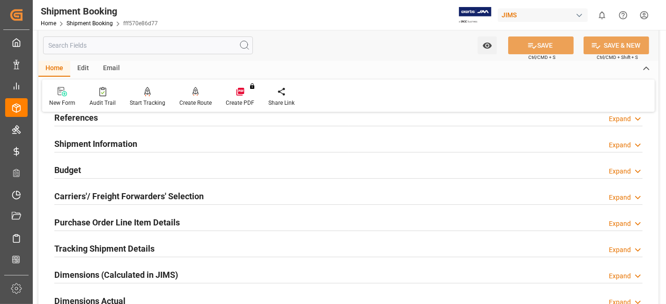
scroll to position [62, 0]
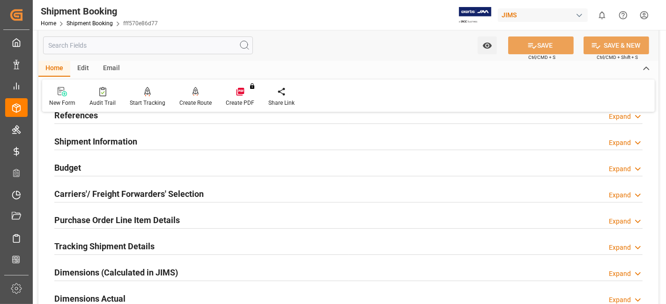
click at [96, 252] on div "Tracking Shipment Details" at bounding box center [104, 246] width 100 height 18
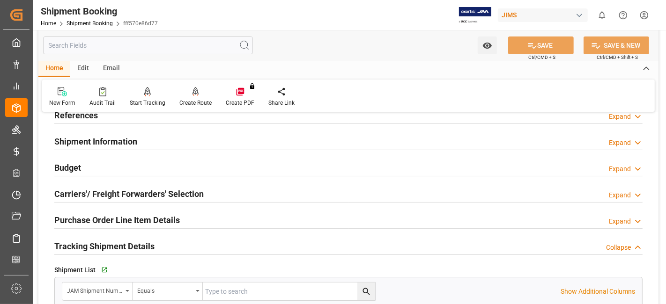
click at [96, 252] on div "Tracking Shipment Details" at bounding box center [104, 246] width 100 height 18
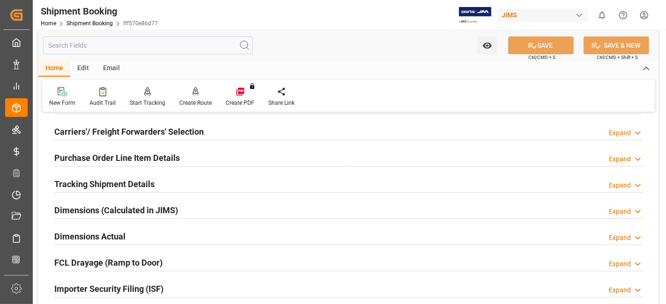
click at [98, 234] on h2 "Dimensions Actual" at bounding box center [89, 236] width 71 height 13
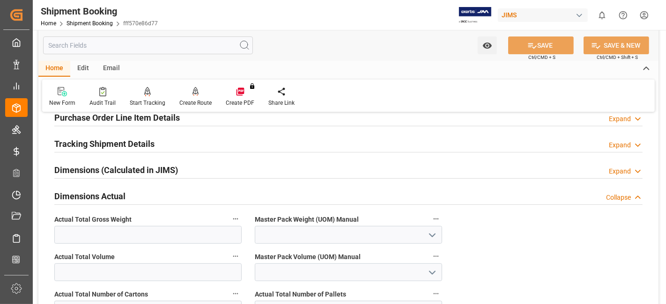
scroll to position [166, 0]
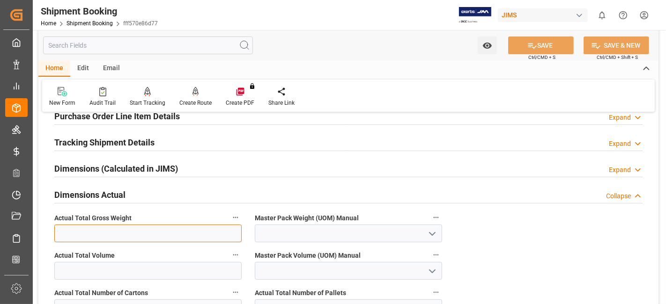
click at [98, 234] on input "text" at bounding box center [147, 234] width 187 height 18
type input "12"
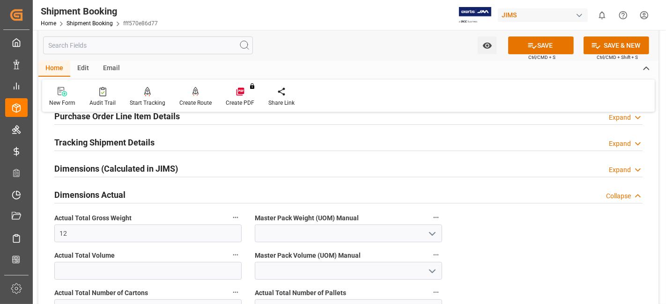
click at [434, 232] on icon "open menu" at bounding box center [431, 233] width 11 height 11
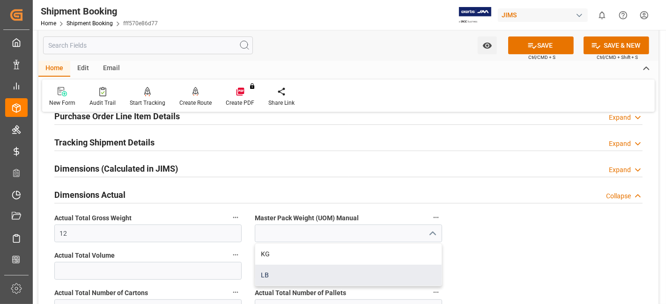
click at [357, 272] on div "LB" at bounding box center [348, 275] width 186 height 21
type input "LB"
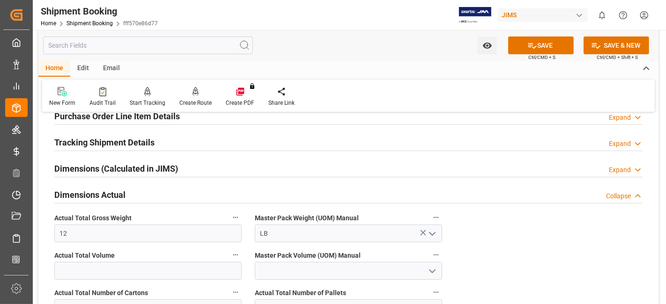
click at [595, 264] on div "Quote Ready In-Transit Delivered Completed Cancelled References Expand JAM Refe…" at bounding box center [348, 207] width 620 height 507
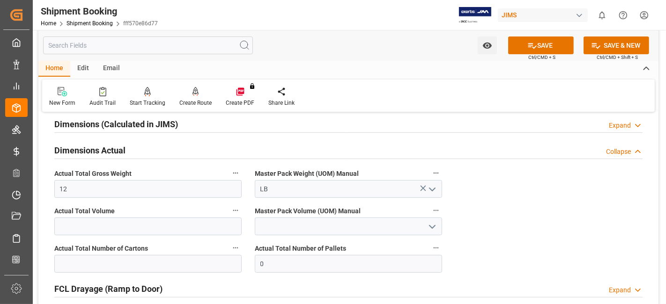
scroll to position [228, 0]
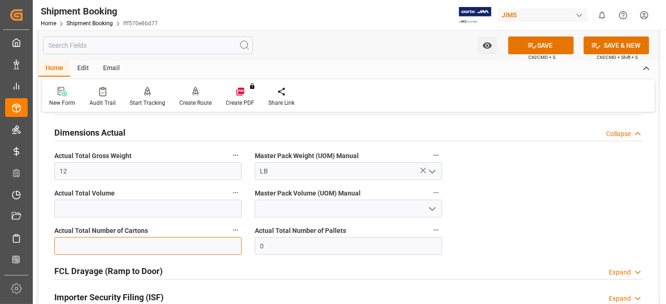
click at [173, 244] on input "text" at bounding box center [147, 246] width 187 height 18
type input "1"
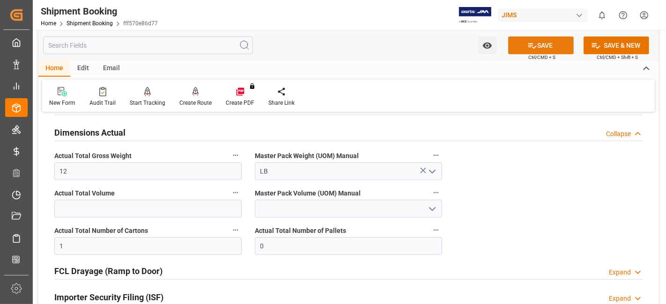
click at [524, 38] on button "SAVE" at bounding box center [541, 46] width 66 height 18
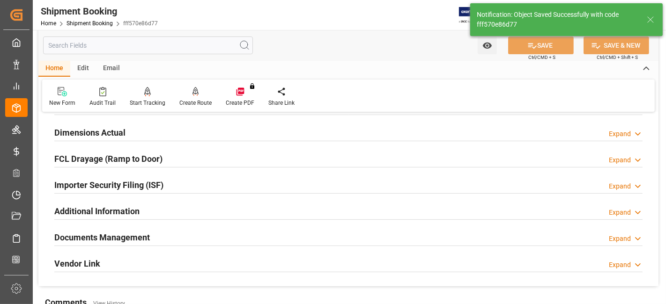
click at [110, 241] on h2 "Documents Management" at bounding box center [101, 237] width 95 height 13
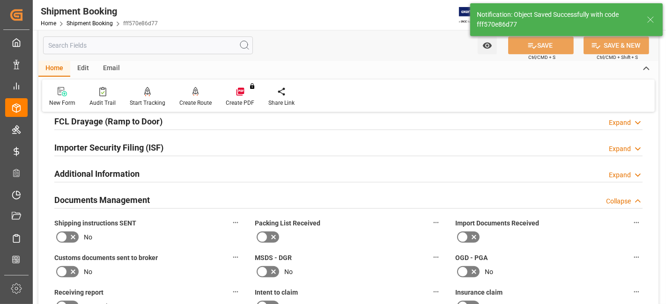
scroll to position [270, 0]
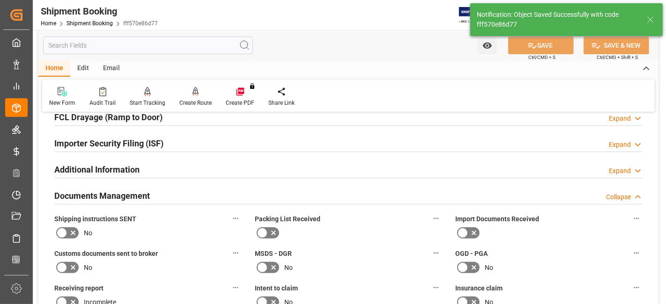
click at [77, 233] on icon at bounding box center [72, 232] width 11 height 11
click at [0, 0] on input "checkbox" at bounding box center [0, 0] width 0 height 0
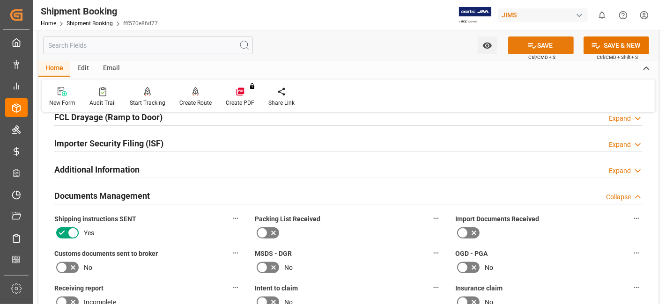
click at [513, 45] on button "SAVE" at bounding box center [541, 46] width 66 height 18
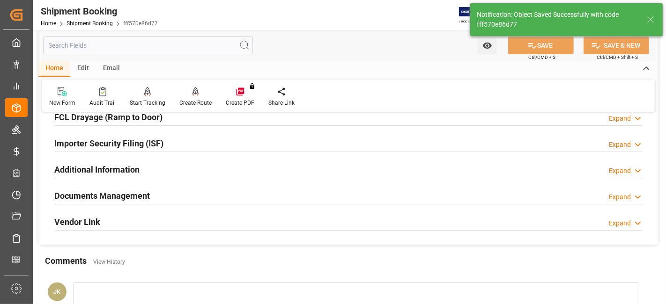
click at [211, 197] on div "Documents Management Expand" at bounding box center [348, 195] width 588 height 18
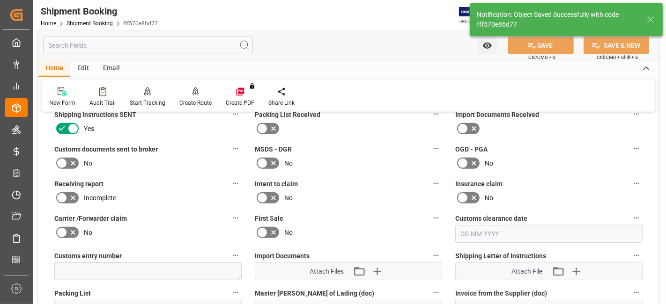
scroll to position [395, 0]
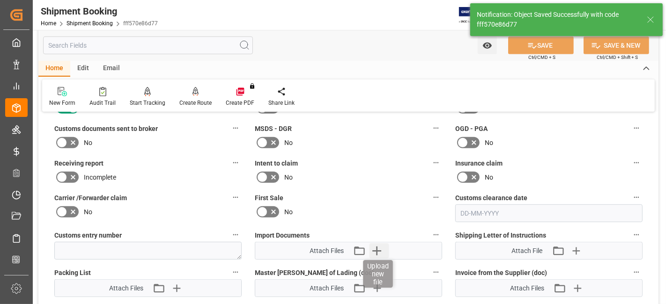
click at [374, 251] on icon "button" at bounding box center [376, 250] width 15 height 15
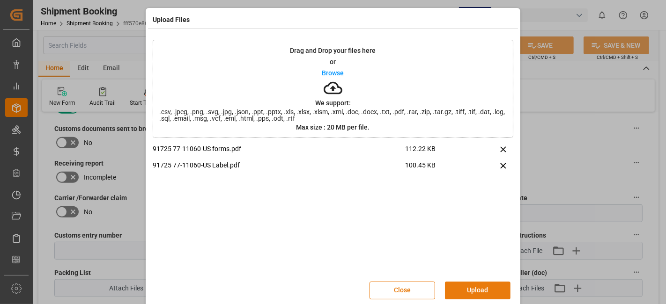
click at [471, 288] on button "Upload" at bounding box center [478, 291] width 66 height 18
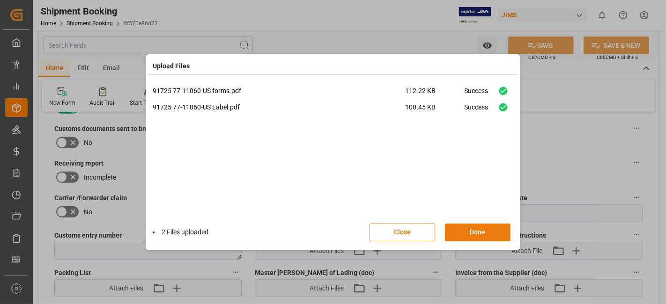
click at [468, 231] on button "Done" at bounding box center [478, 233] width 66 height 18
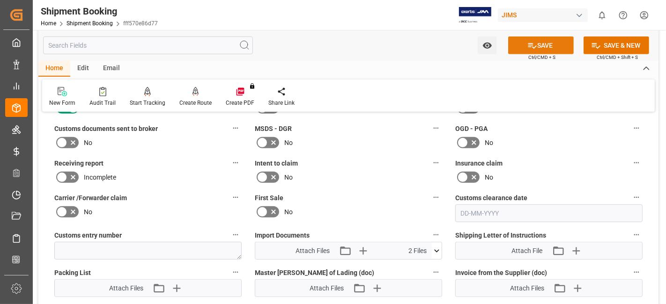
click at [535, 44] on button "SAVE" at bounding box center [541, 46] width 66 height 18
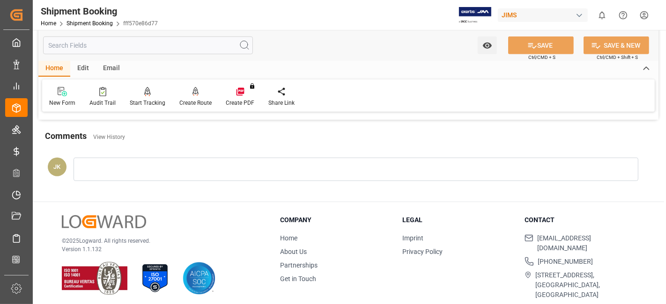
click at [206, 221] on div "© 2025 Logward. All rights reserved. Version 1.1.132" at bounding box center [159, 255] width 195 height 80
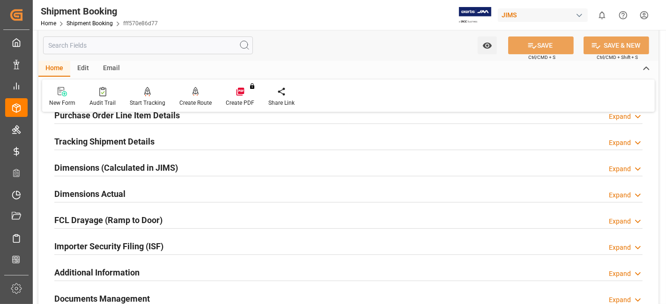
scroll to position [166, 0]
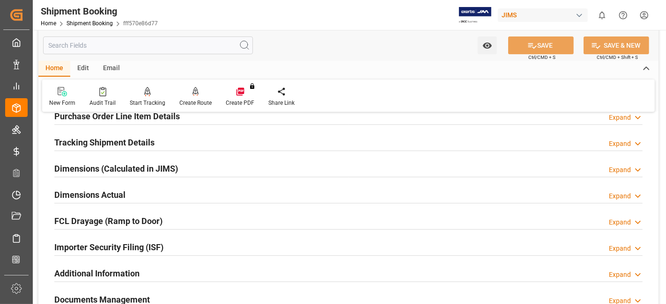
click at [103, 143] on h2 "Tracking Shipment Details" at bounding box center [104, 142] width 100 height 13
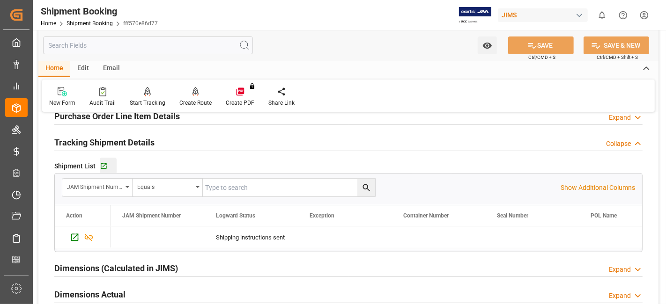
click at [103, 160] on button "Go to Shipment Tracking Grid" at bounding box center [108, 166] width 17 height 17
click at [136, 295] on div "Dimensions Actual Expand" at bounding box center [348, 294] width 588 height 18
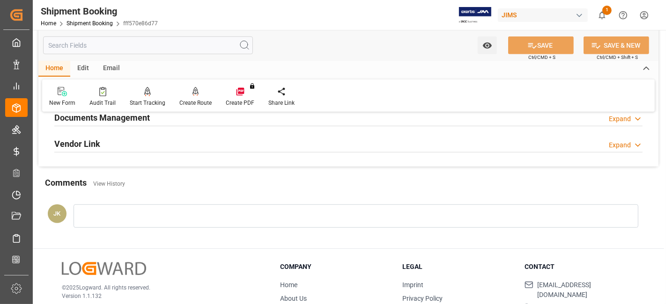
scroll to position [562, 0]
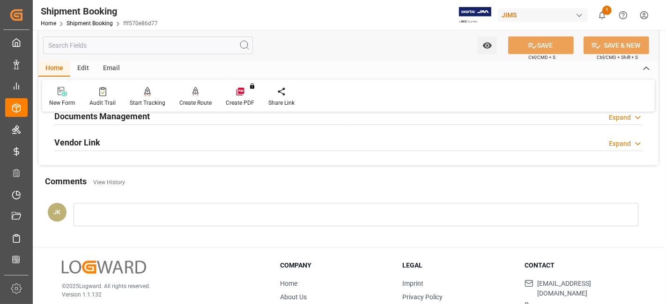
click at [138, 118] on h2 "Documents Management" at bounding box center [101, 116] width 95 height 13
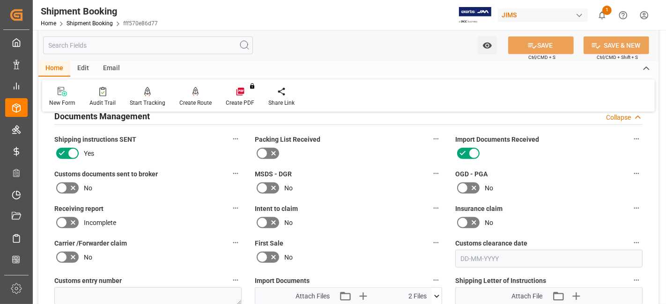
click at [350, 229] on div "Intent to claim No" at bounding box center [348, 216] width 200 height 35
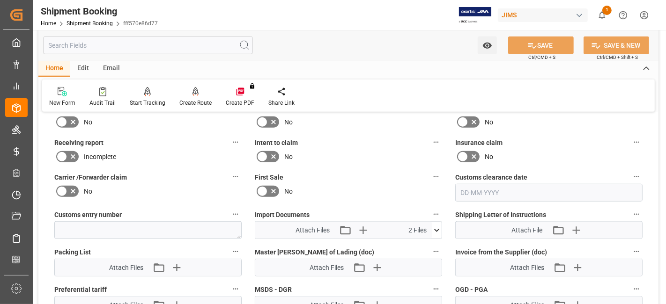
scroll to position [644, 0]
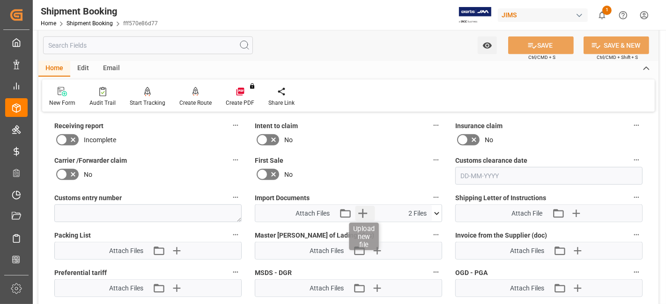
click at [359, 212] on icon "button" at bounding box center [362, 213] width 15 height 15
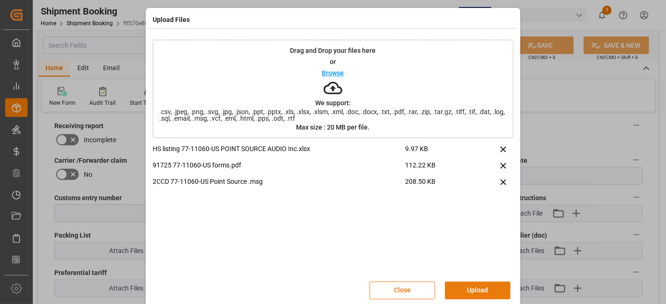
click at [465, 289] on button "Upload" at bounding box center [478, 291] width 66 height 18
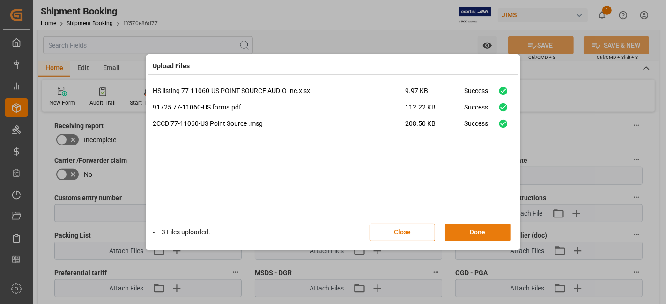
click at [467, 233] on button "Done" at bounding box center [478, 233] width 66 height 18
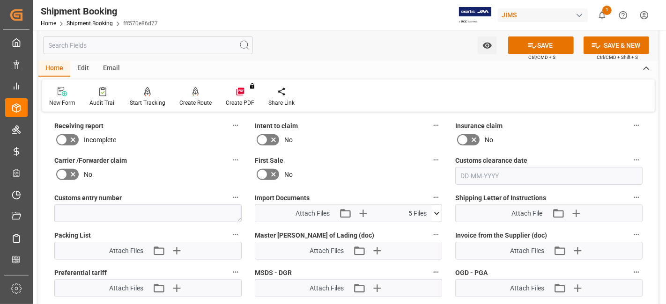
click at [160, 167] on div "No" at bounding box center [147, 174] width 187 height 15
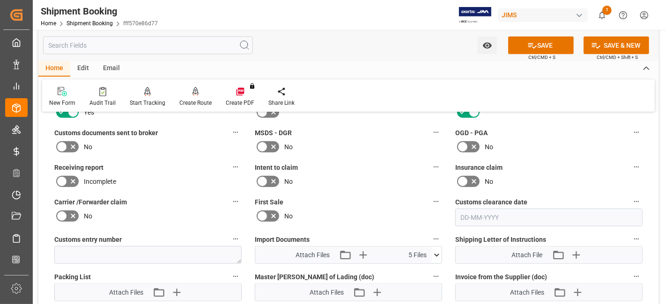
scroll to position [582, 0]
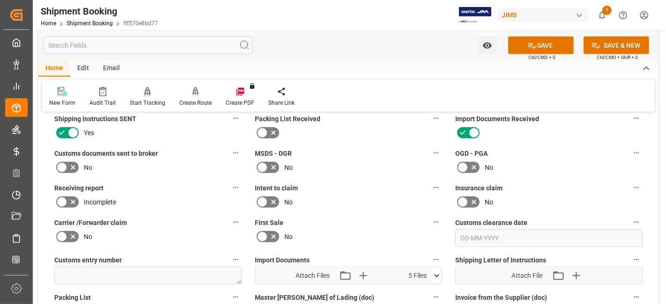
click at [76, 166] on icon at bounding box center [72, 167] width 11 height 11
click at [0, 0] on input "checkbox" at bounding box center [0, 0] width 0 height 0
click at [541, 46] on button "SAVE" at bounding box center [541, 46] width 66 height 18
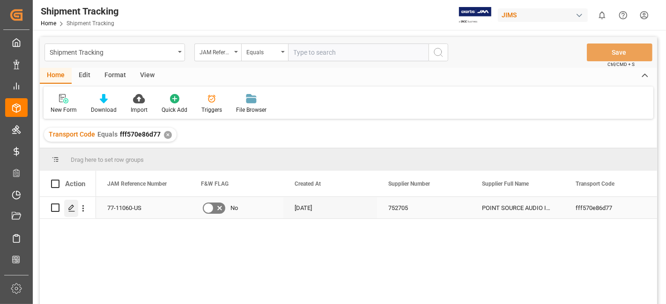
click at [69, 209] on polygon "Press SPACE to select this row." at bounding box center [71, 207] width 5 height 5
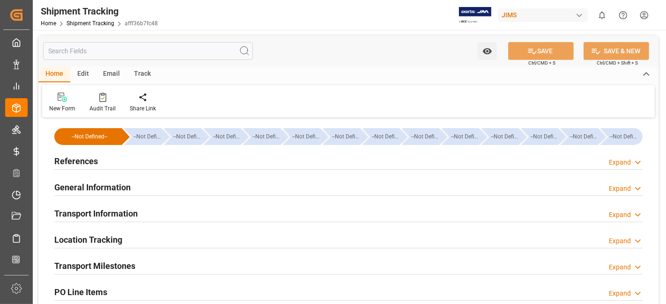
type input "[DATE]"
click at [108, 162] on div "References Expand" at bounding box center [348, 161] width 588 height 18
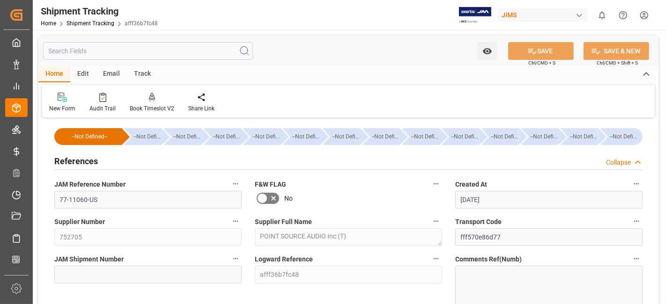
click at [108, 162] on div "References Collapse" at bounding box center [348, 161] width 588 height 18
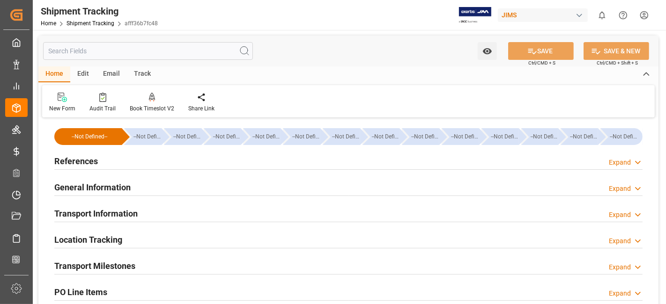
click at [118, 208] on h2 "Transport Information" at bounding box center [95, 213] width 83 height 13
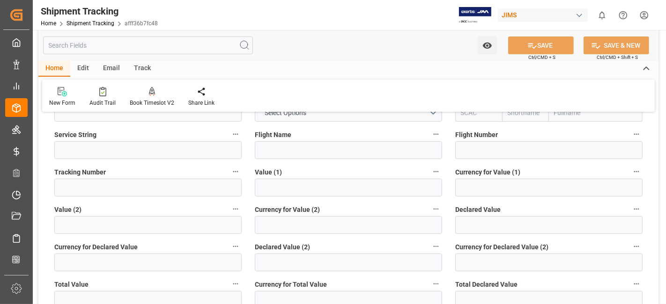
scroll to position [208, 0]
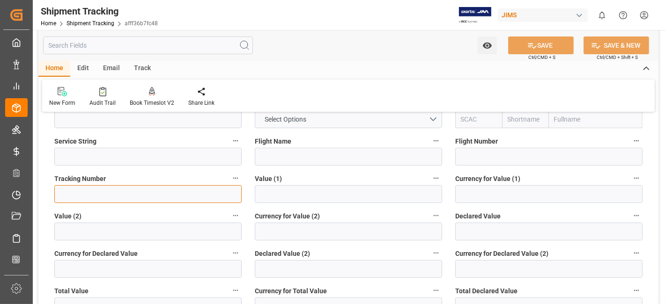
click at [116, 196] on input at bounding box center [147, 194] width 187 height 18
paste input "1ZA550Y26894279732"
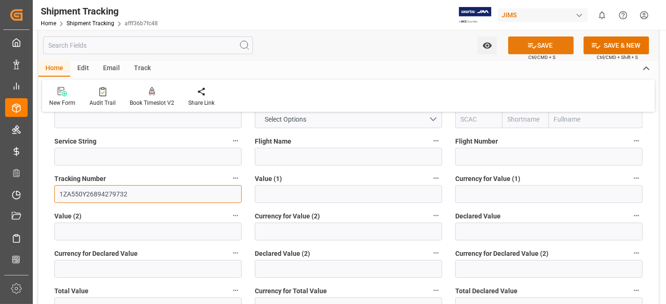
type input "1ZA550Y26894279732"
click at [521, 46] on button "SAVE" at bounding box center [541, 46] width 66 height 18
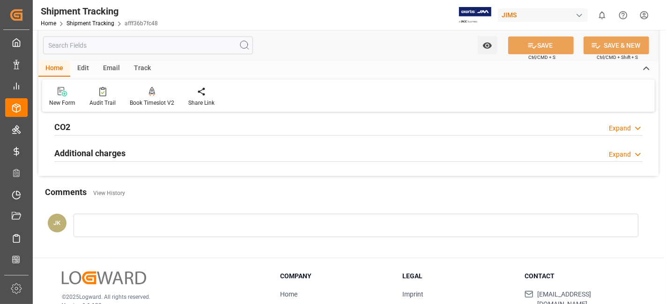
scroll to position [260, 0]
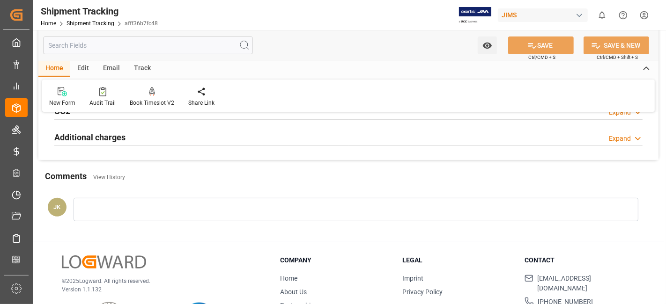
click at [172, 208] on div at bounding box center [355, 209] width 564 height 23
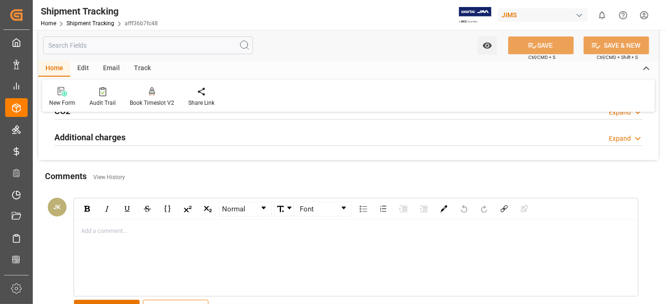
click at [169, 300] on button "CANCEL" at bounding box center [176, 309] width 66 height 18
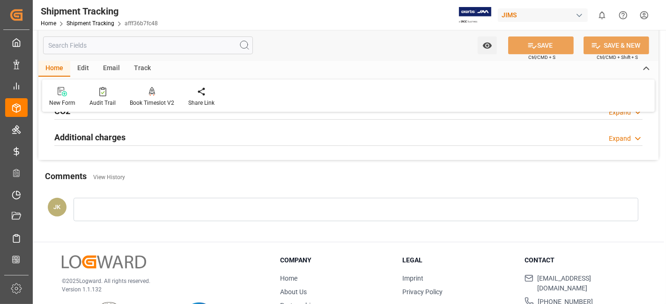
click at [186, 170] on div "Comments View History" at bounding box center [348, 178] width 607 height 16
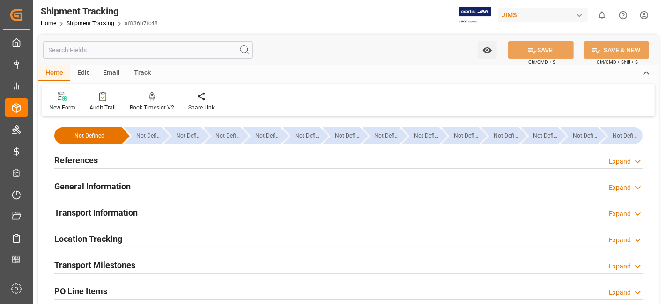
scroll to position [0, 0]
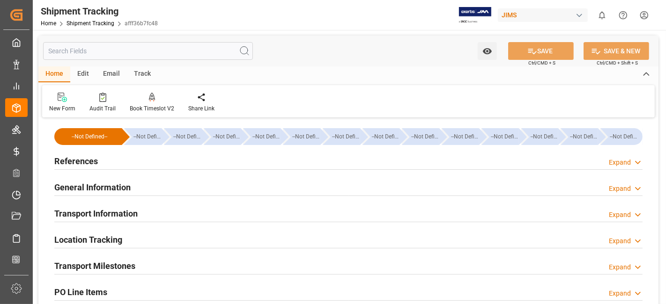
click at [91, 161] on h2 "References" at bounding box center [76, 161] width 44 height 13
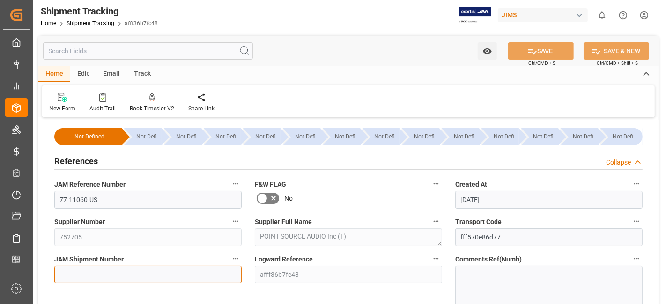
click at [73, 278] on input at bounding box center [147, 275] width 187 height 18
paste input "73070"
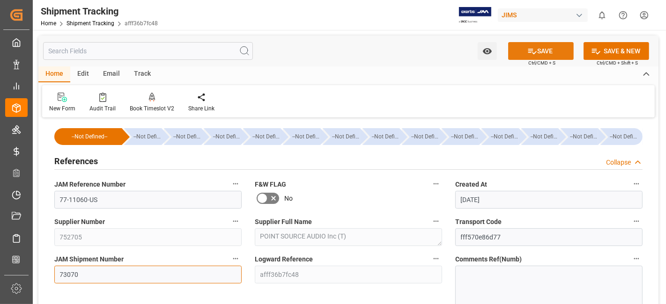
type input "73070"
click at [534, 52] on icon at bounding box center [532, 51] width 10 height 10
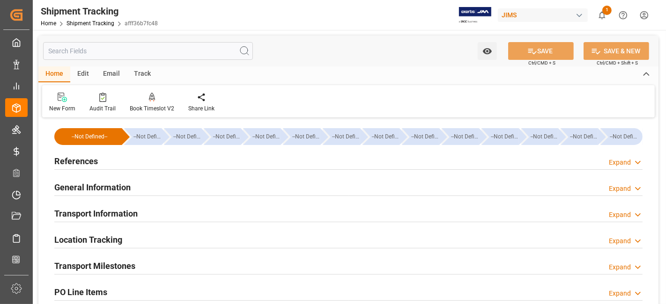
click at [133, 272] on div "Transport Milestones" at bounding box center [94, 265] width 81 height 18
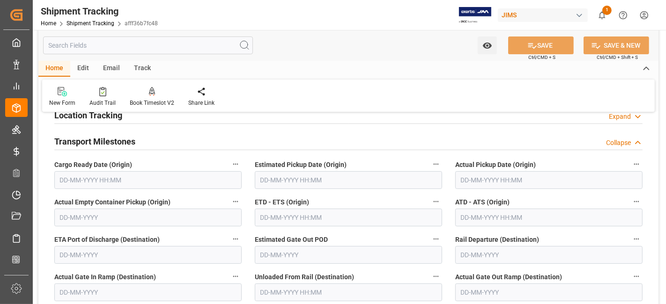
scroll to position [104, 0]
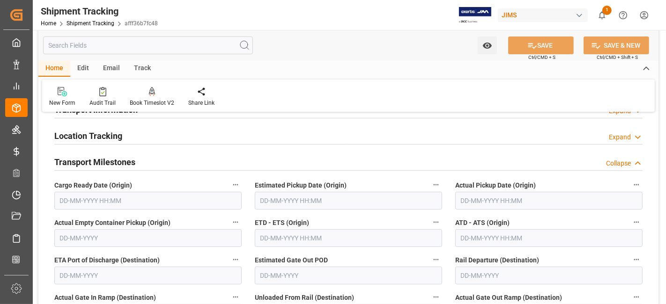
click at [94, 201] on input "text" at bounding box center [147, 201] width 187 height 18
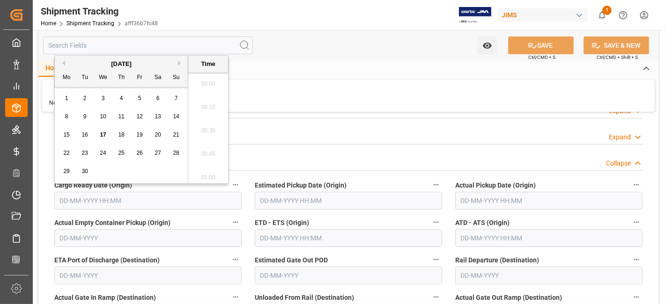
scroll to position [1078, 0]
click at [95, 167] on div "29 30 1 2 3 4 5" at bounding box center [122, 171] width 128 height 18
click at [102, 136] on span "17" at bounding box center [103, 135] width 6 height 7
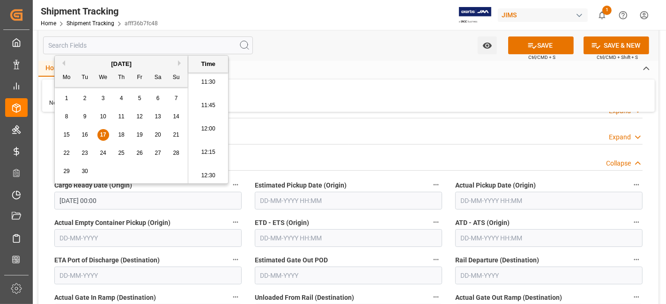
type input "[DATE] 00:00"
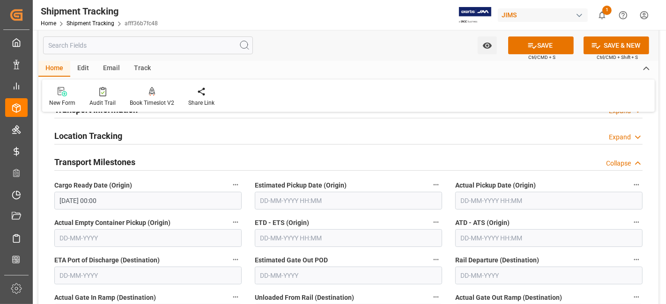
click at [351, 220] on label "ETD - ETS (Origin)" at bounding box center [348, 222] width 187 height 13
click at [430, 220] on button "ETD - ETS (Origin)" at bounding box center [436, 222] width 12 height 12
click at [506, 190] on div at bounding box center [333, 152] width 666 height 304
click at [482, 195] on input "text" at bounding box center [548, 201] width 187 height 18
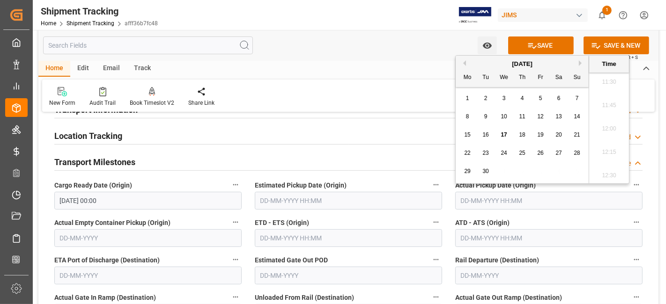
click at [503, 135] on span "17" at bounding box center [503, 135] width 6 height 7
type input "[DATE] 00:00"
click at [290, 238] on input "text" at bounding box center [348, 238] width 187 height 18
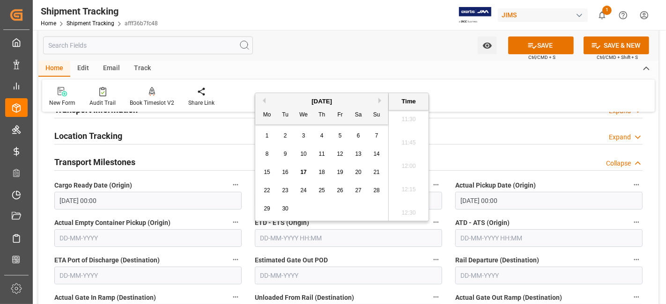
click at [302, 173] on span "17" at bounding box center [303, 172] width 6 height 7
type input "[DATE] 00:00"
click at [361, 225] on label "ETD - ETS (Origin)" at bounding box center [348, 222] width 187 height 13
click at [430, 225] on button "ETD - ETS (Origin)" at bounding box center [436, 222] width 12 height 12
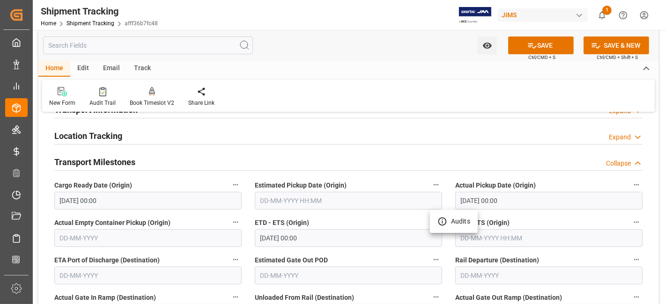
click at [361, 225] on div at bounding box center [333, 152] width 666 height 304
click at [351, 220] on label "ETD - ETS (Origin)" at bounding box center [348, 222] width 187 height 13
click at [430, 220] on button "ETD - ETS (Origin)" at bounding box center [436, 222] width 12 height 12
click at [351, 220] on div at bounding box center [333, 152] width 666 height 304
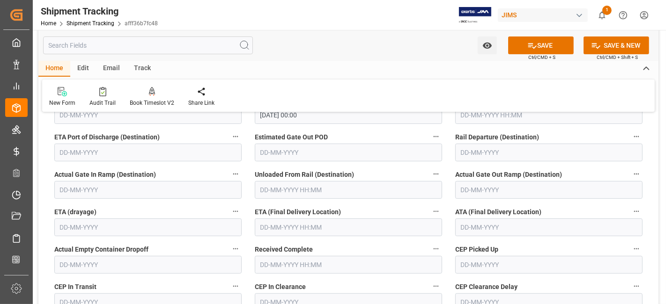
scroll to position [228, 0]
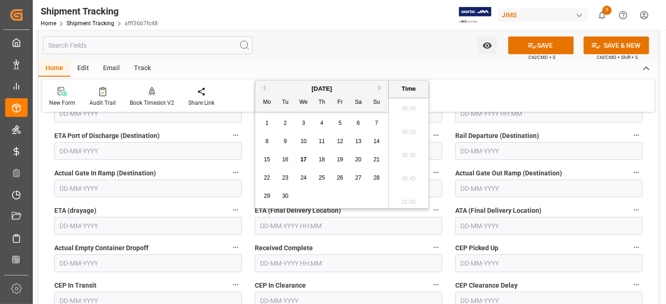
click at [287, 225] on input "text" at bounding box center [348, 226] width 187 height 18
click at [293, 171] on div "22 23 24 25 26 27 28" at bounding box center [322, 178] width 128 height 18
click at [304, 178] on span "24" at bounding box center [303, 178] width 6 height 7
type input "[DATE] 00:00"
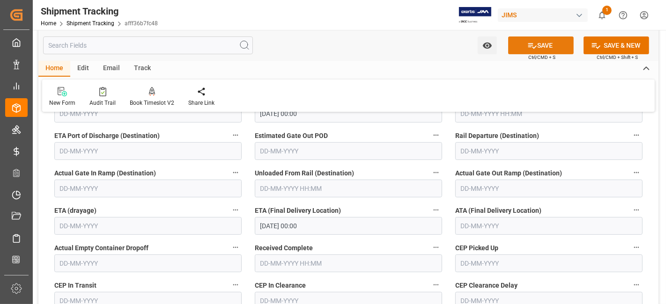
click at [536, 47] on button "SAVE" at bounding box center [541, 46] width 66 height 18
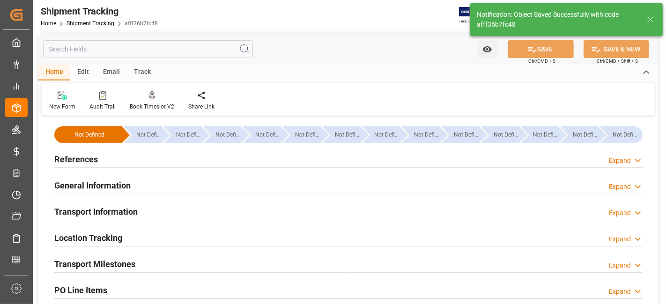
scroll to position [0, 0]
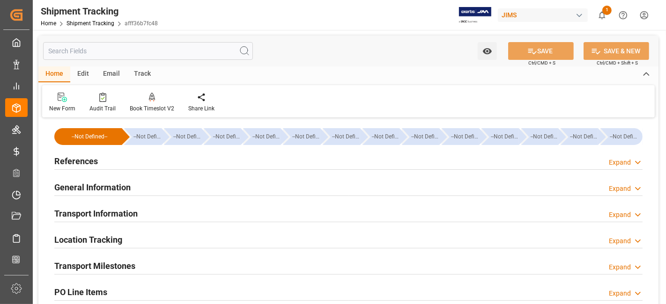
click at [109, 164] on div "References Expand" at bounding box center [348, 161] width 588 height 18
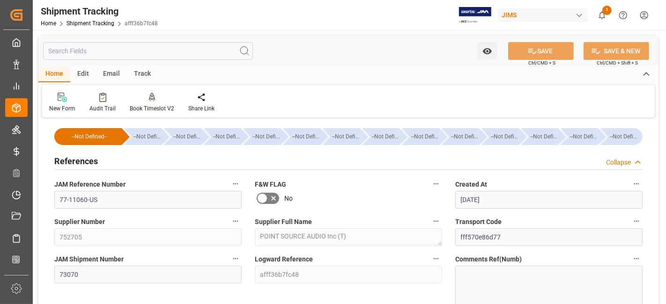
click at [109, 160] on div "References Collapse" at bounding box center [348, 161] width 588 height 18
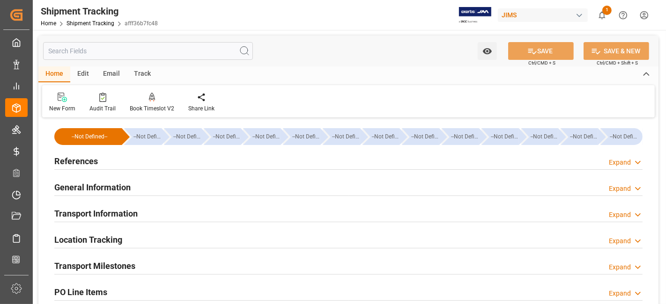
click at [119, 185] on h2 "General Information" at bounding box center [92, 187] width 76 height 13
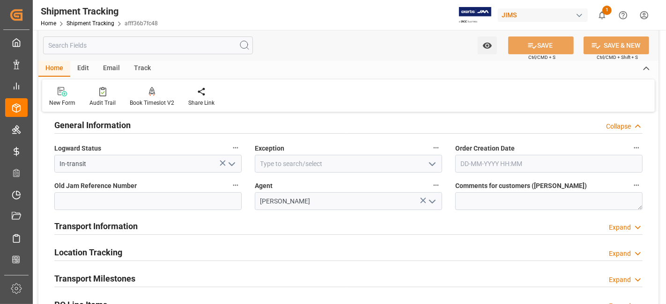
click at [119, 225] on h2 "Transport Information" at bounding box center [95, 226] width 83 height 13
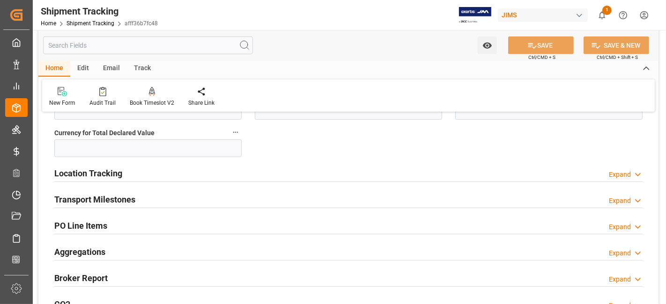
click at [103, 247] on h2 "Aggregations" at bounding box center [79, 252] width 51 height 13
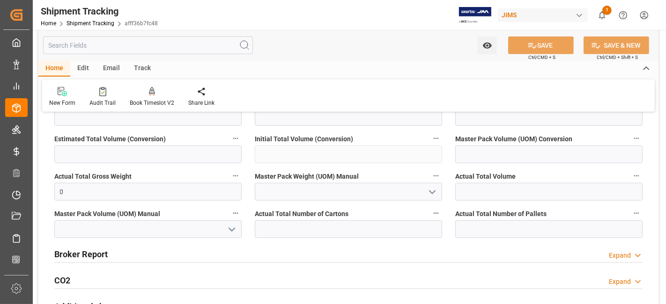
scroll to position [728, 0]
click at [93, 203] on div "Master Pack Volume (UOM) Manual" at bounding box center [148, 221] width 200 height 37
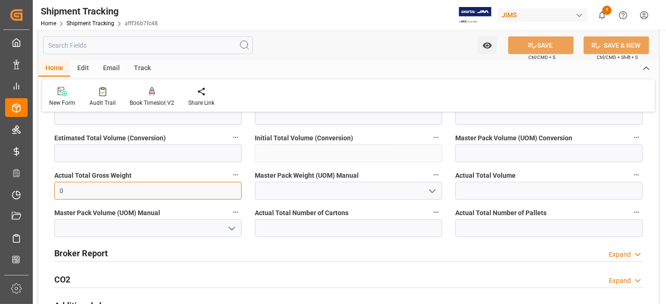
click at [83, 195] on input "0" at bounding box center [147, 191] width 187 height 18
type input "12"
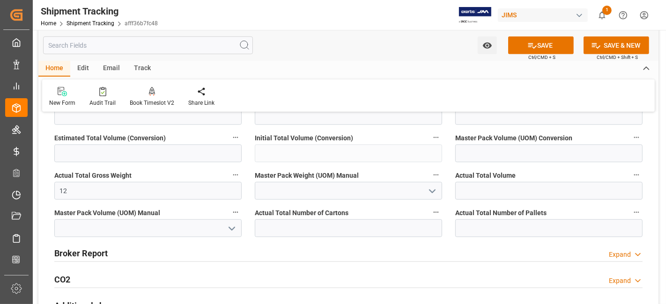
click at [432, 189] on icon "open menu" at bounding box center [431, 191] width 11 height 11
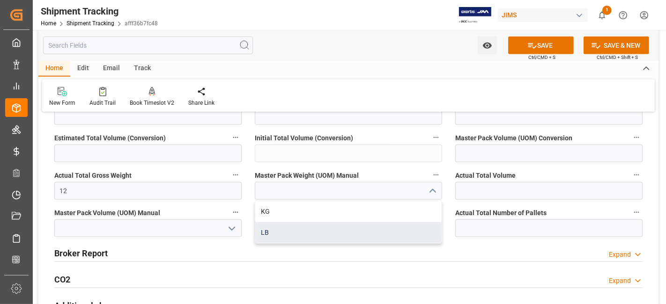
click at [372, 227] on div "LB" at bounding box center [348, 232] width 186 height 21
type input "LB"
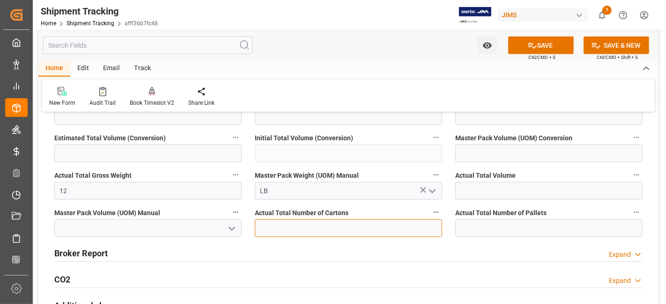
click at [366, 224] on input "text" at bounding box center [348, 229] width 187 height 18
type input "1"
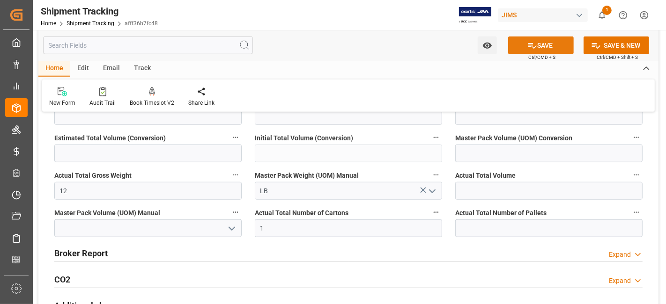
click at [520, 47] on button "SAVE" at bounding box center [541, 46] width 66 height 18
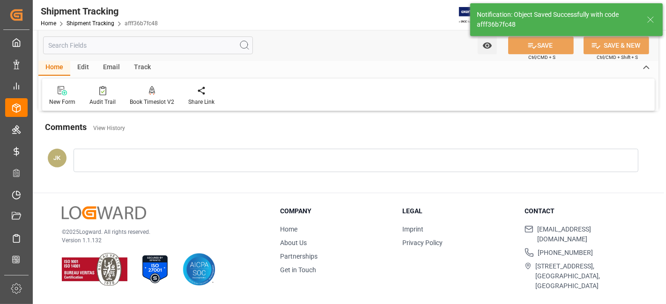
scroll to position [264, 0]
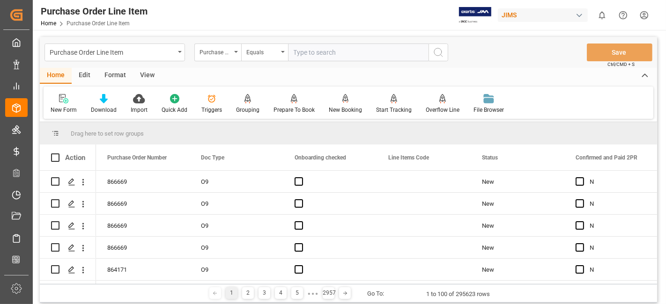
click at [145, 73] on div "View" at bounding box center [147, 76] width 29 height 16
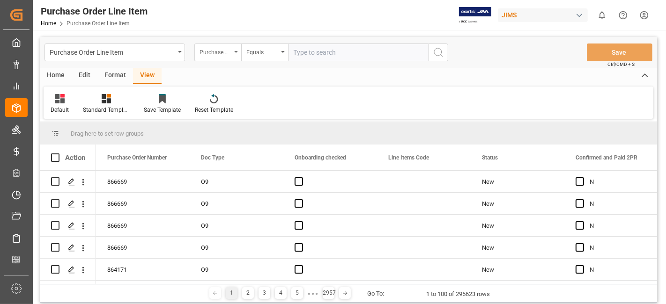
click at [235, 53] on div "Purchase Order Number" at bounding box center [217, 53] width 47 height 18
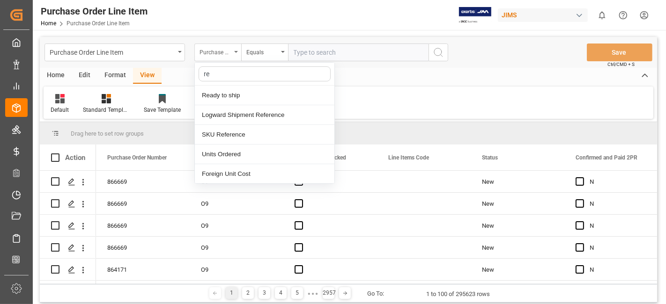
type input "ref"
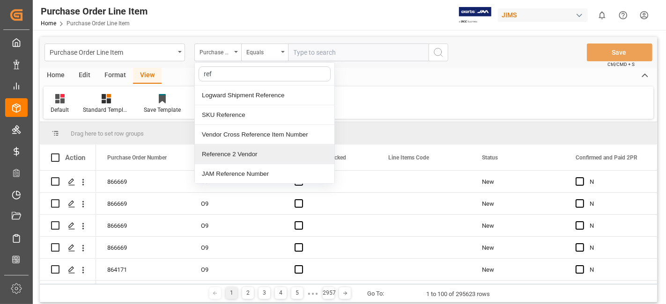
click at [243, 154] on div "Reference 2 Vendor" at bounding box center [264, 155] width 139 height 20
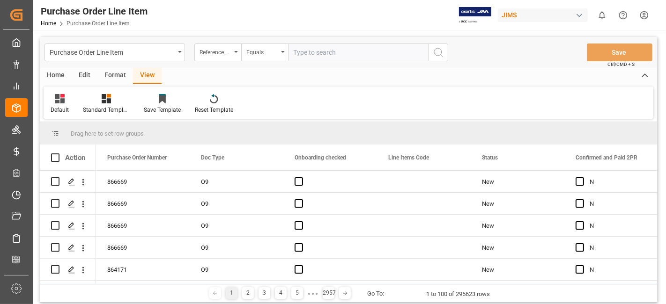
click at [323, 60] on input "text" at bounding box center [358, 53] width 140 height 18
paste input "77-11060-US"
type input "77-11060-US"
click at [439, 54] on icon "search button" at bounding box center [437, 52] width 11 height 11
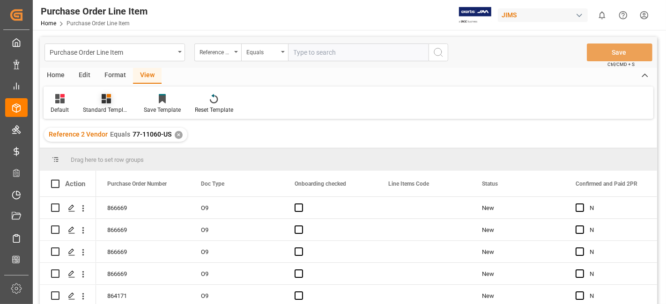
click at [104, 109] on div "Standard Templates" at bounding box center [106, 110] width 47 height 8
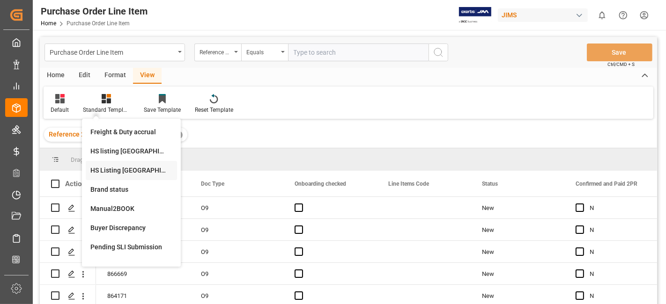
click at [122, 170] on div "HS Listing [GEOGRAPHIC_DATA]" at bounding box center [131, 171] width 82 height 10
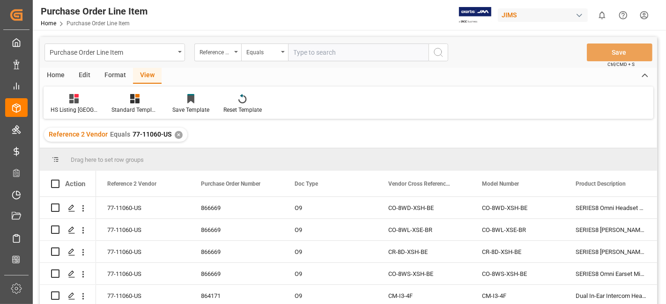
click at [56, 73] on div "Home" at bounding box center [56, 76] width 32 height 16
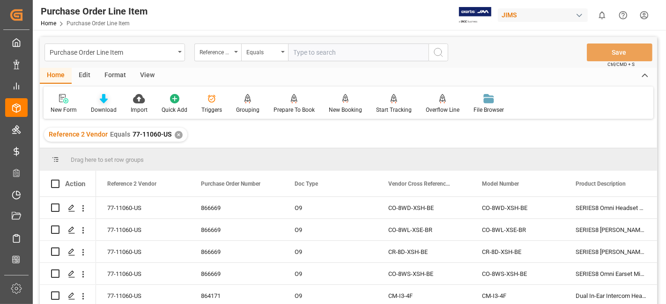
click at [108, 105] on div "Download" at bounding box center [104, 104] width 40 height 21
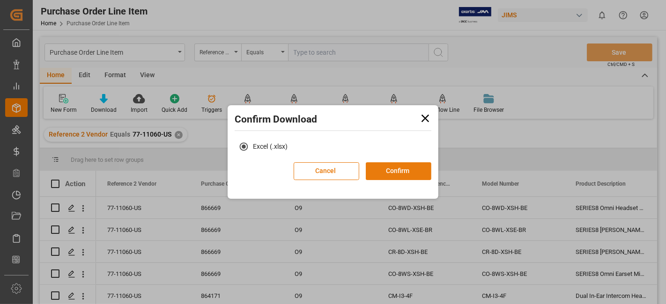
click at [391, 167] on button "Confirm" at bounding box center [399, 171] width 66 height 18
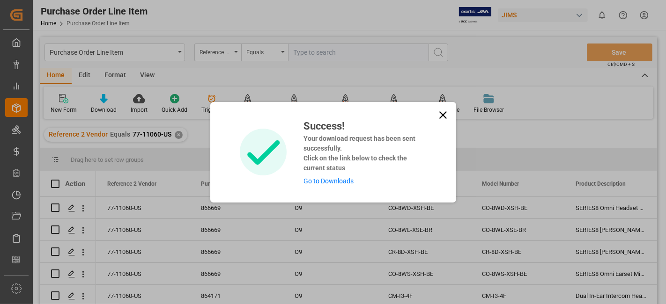
click at [318, 182] on link "Go to Downloads" at bounding box center [328, 180] width 50 height 7
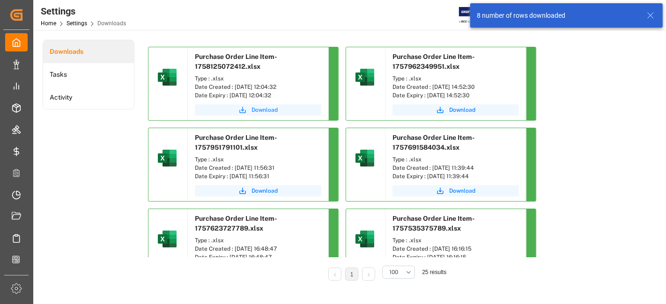
click at [260, 108] on span "Download" at bounding box center [264, 110] width 26 height 8
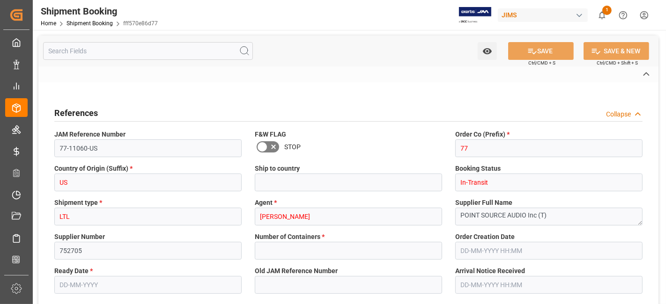
type input "8"
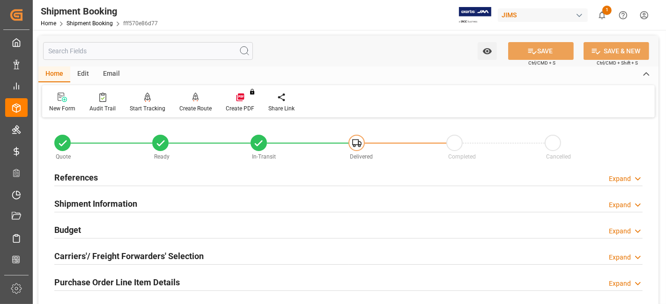
click at [192, 277] on div "Purchase Order Line Item Details Expand" at bounding box center [348, 282] width 588 height 18
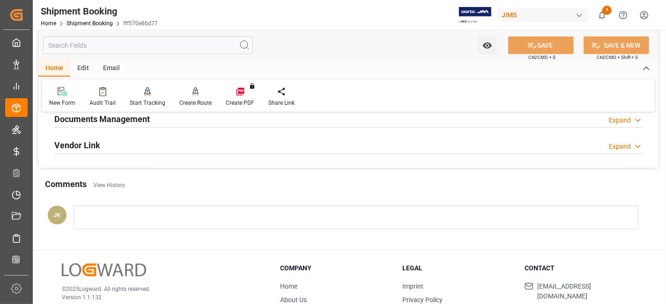
scroll to position [576, 0]
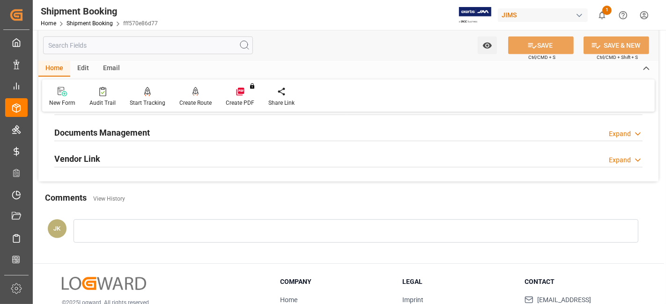
click at [131, 130] on h2 "Documents Management" at bounding box center [101, 132] width 95 height 13
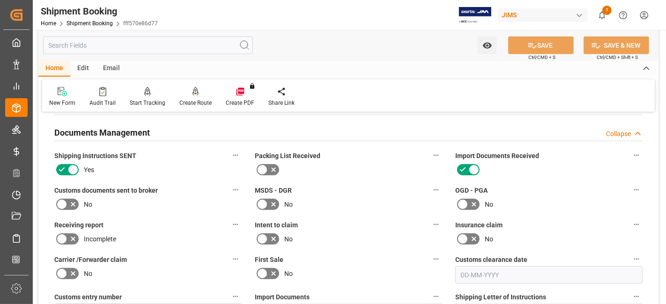
click at [73, 203] on icon at bounding box center [73, 205] width 5 height 5
click at [0, 0] on input "checkbox" at bounding box center [0, 0] width 0 height 0
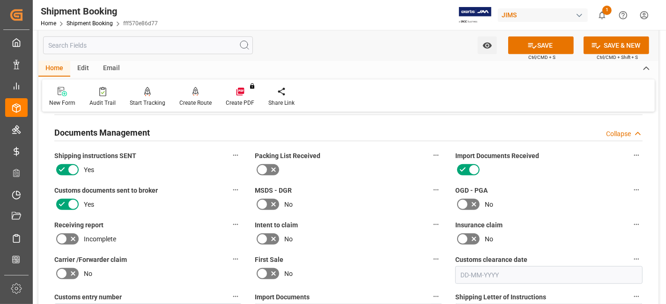
click at [333, 197] on div "No" at bounding box center [348, 204] width 187 height 15
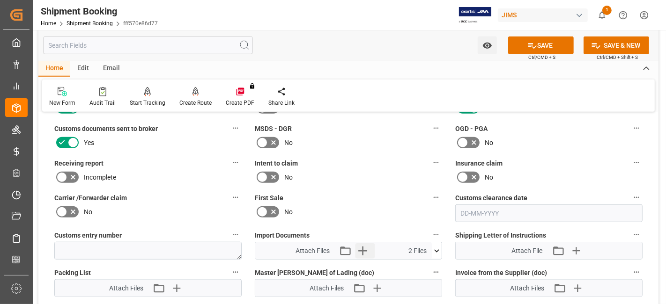
scroll to position [638, 0]
click at [365, 245] on icon "button" at bounding box center [362, 250] width 15 height 15
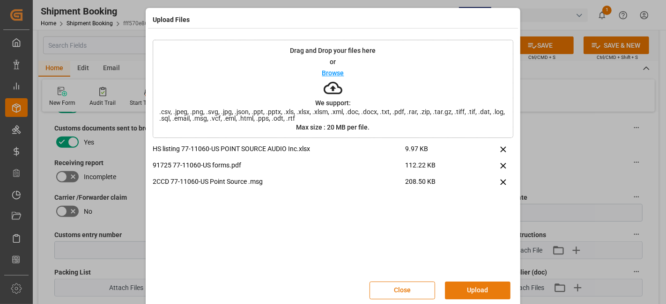
click at [474, 288] on button "Upload" at bounding box center [478, 291] width 66 height 18
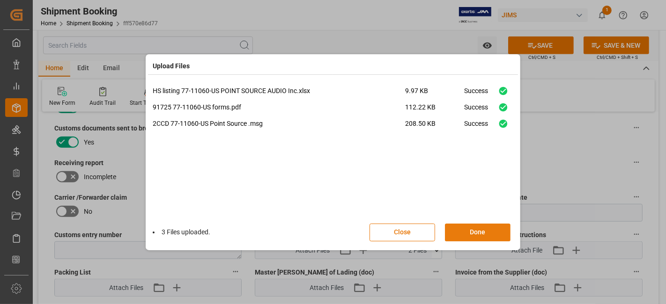
click at [476, 232] on button "Done" at bounding box center [478, 233] width 66 height 18
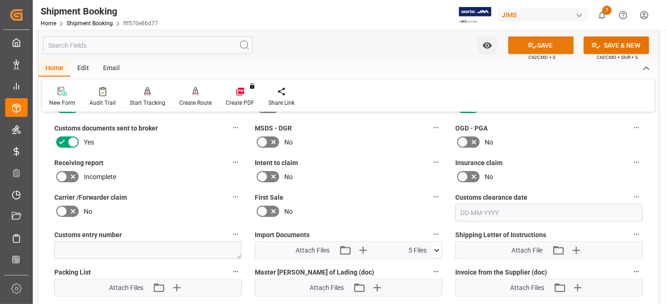
click at [528, 43] on icon at bounding box center [532, 46] width 8 height 6
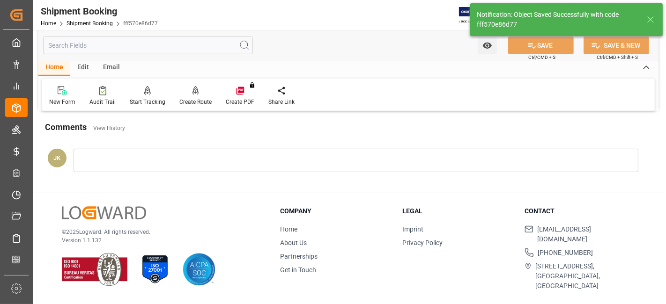
scroll to position [396, 0]
